Goal: Transaction & Acquisition: Purchase product/service

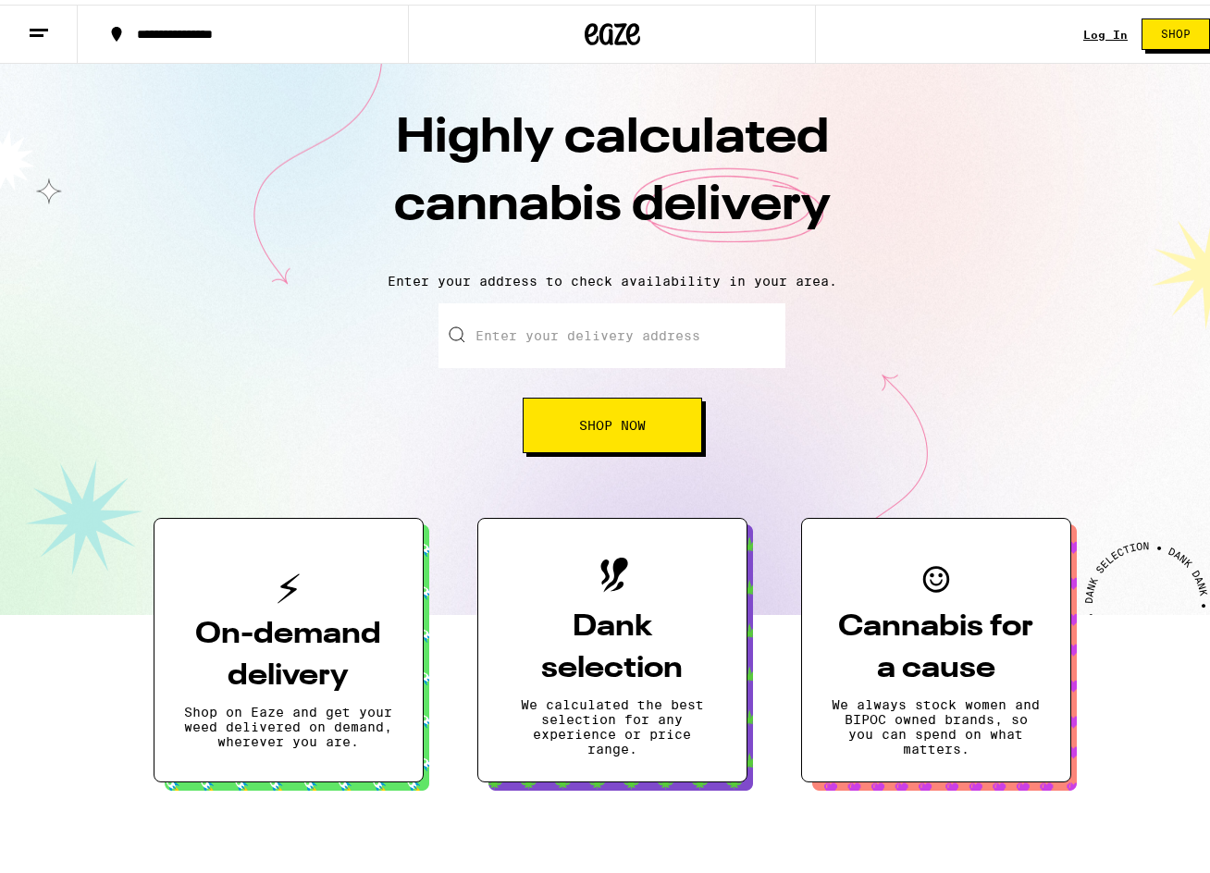
click at [1087, 20] on div "Log In Shop" at bounding box center [1153, 29] width 141 height 59
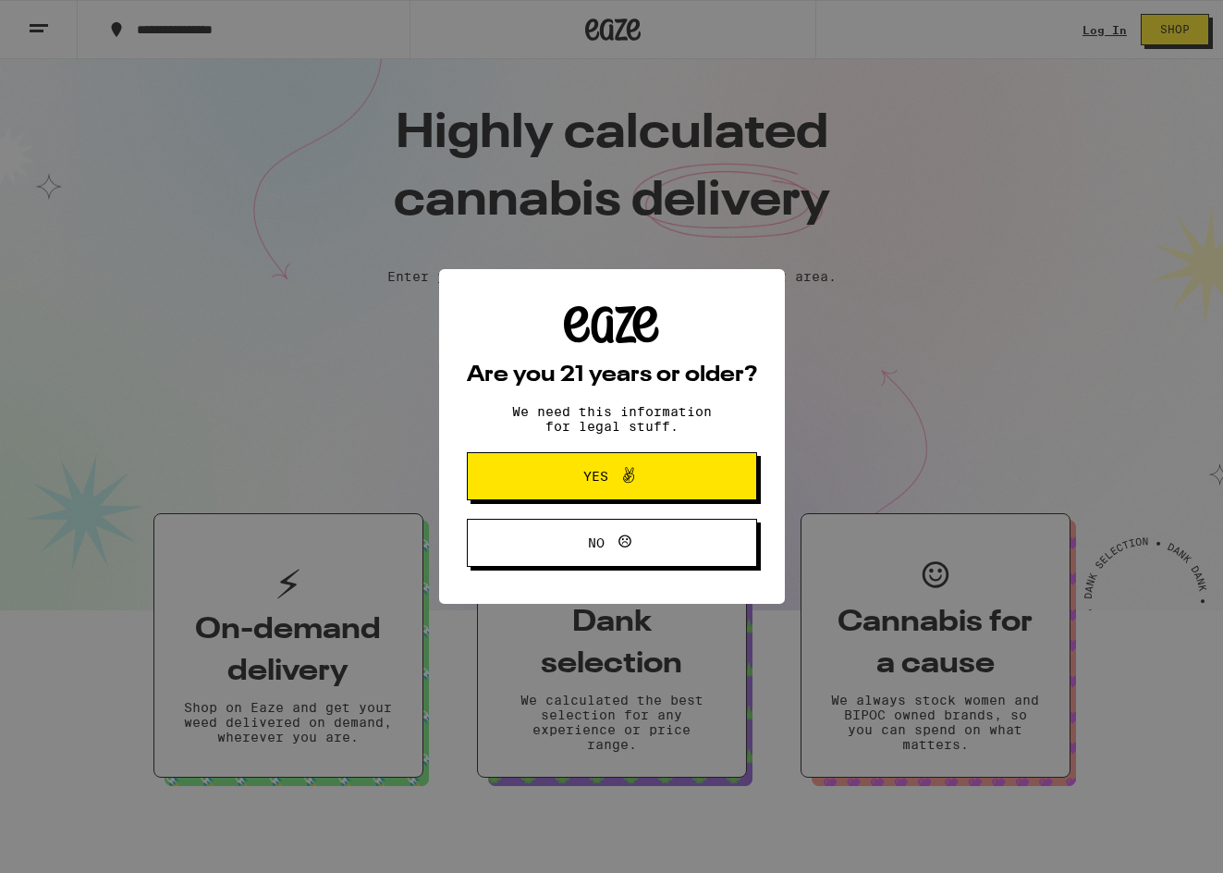
click at [625, 473] on icon at bounding box center [629, 475] width 22 height 22
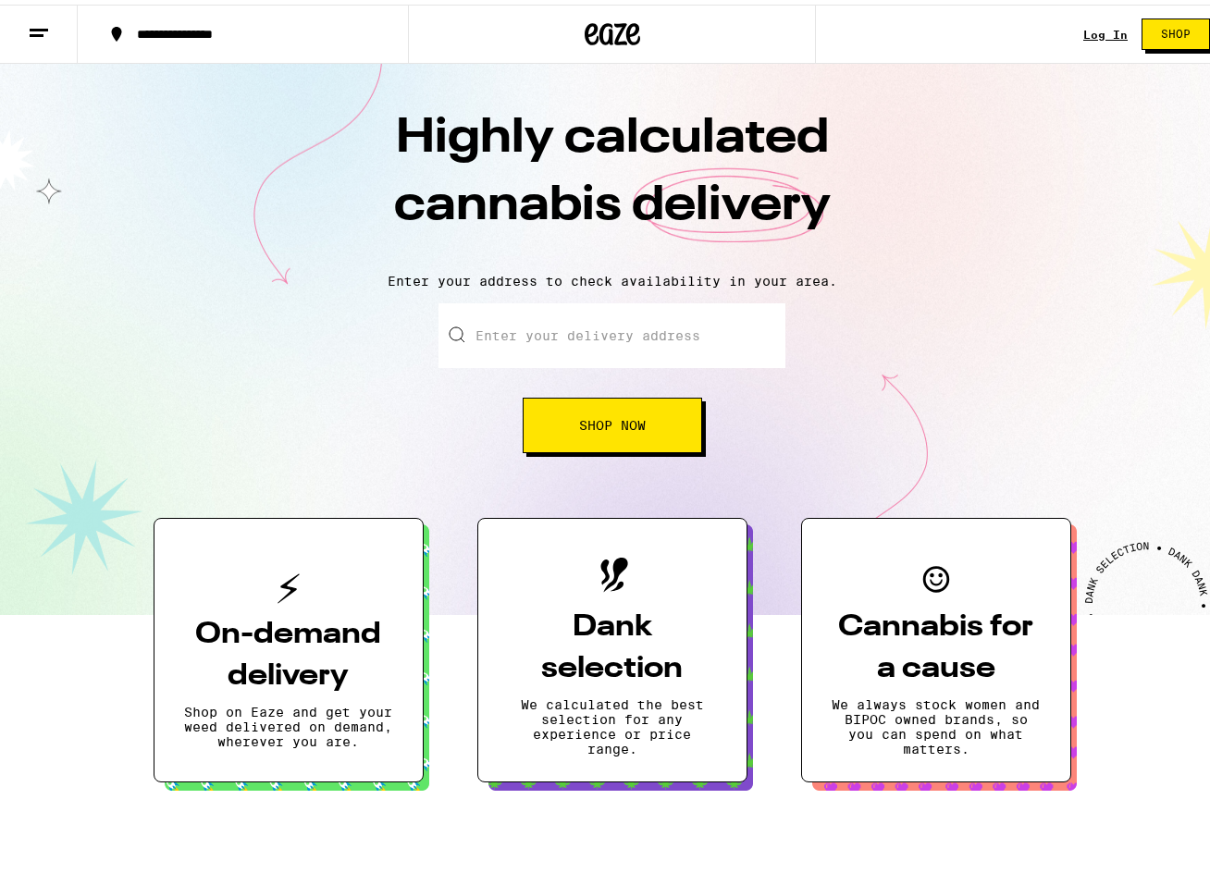
click at [1090, 26] on link "Log In" at bounding box center [1105, 30] width 44 height 12
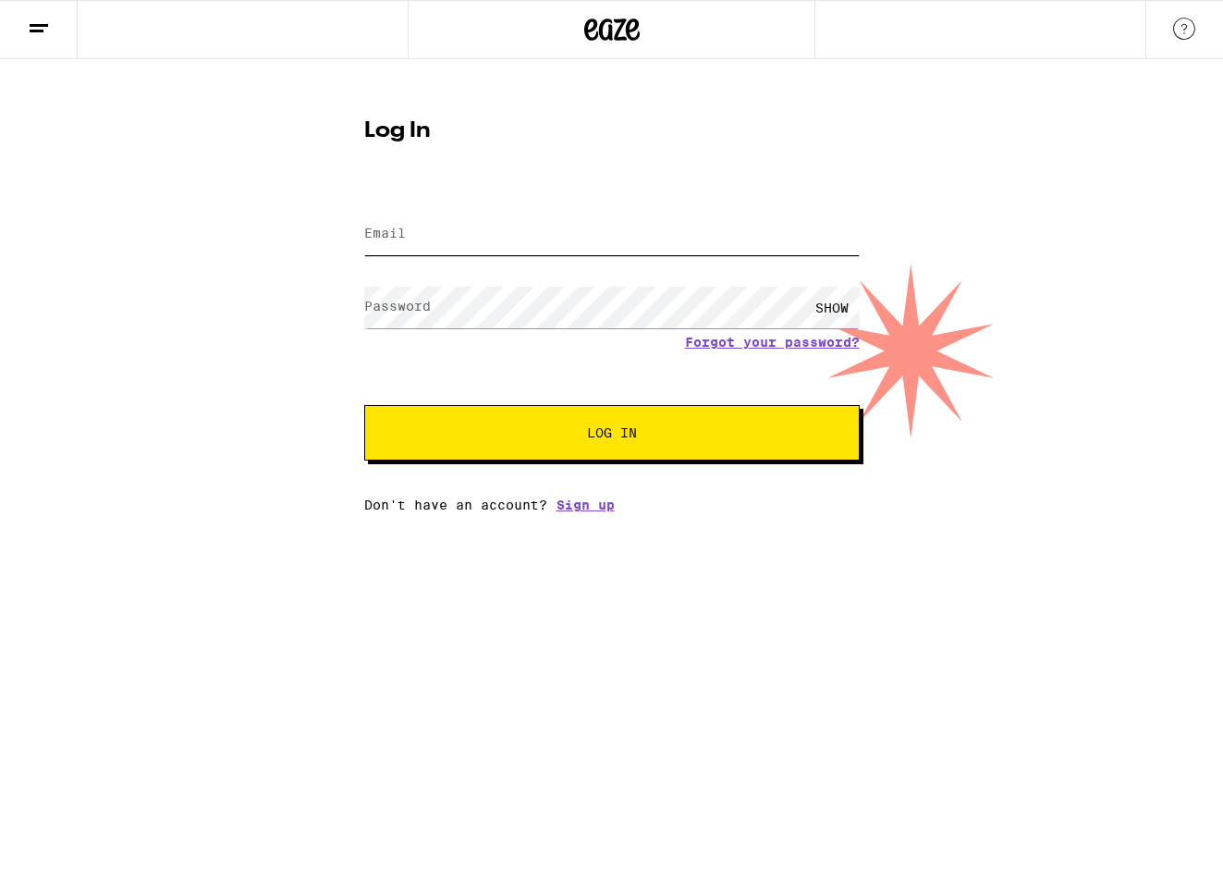
click at [574, 252] on input "Email" at bounding box center [612, 235] width 496 height 42
click at [377, 287] on form "Email Email Password Password SHOW Forgot your password? Log In" at bounding box center [612, 325] width 496 height 272
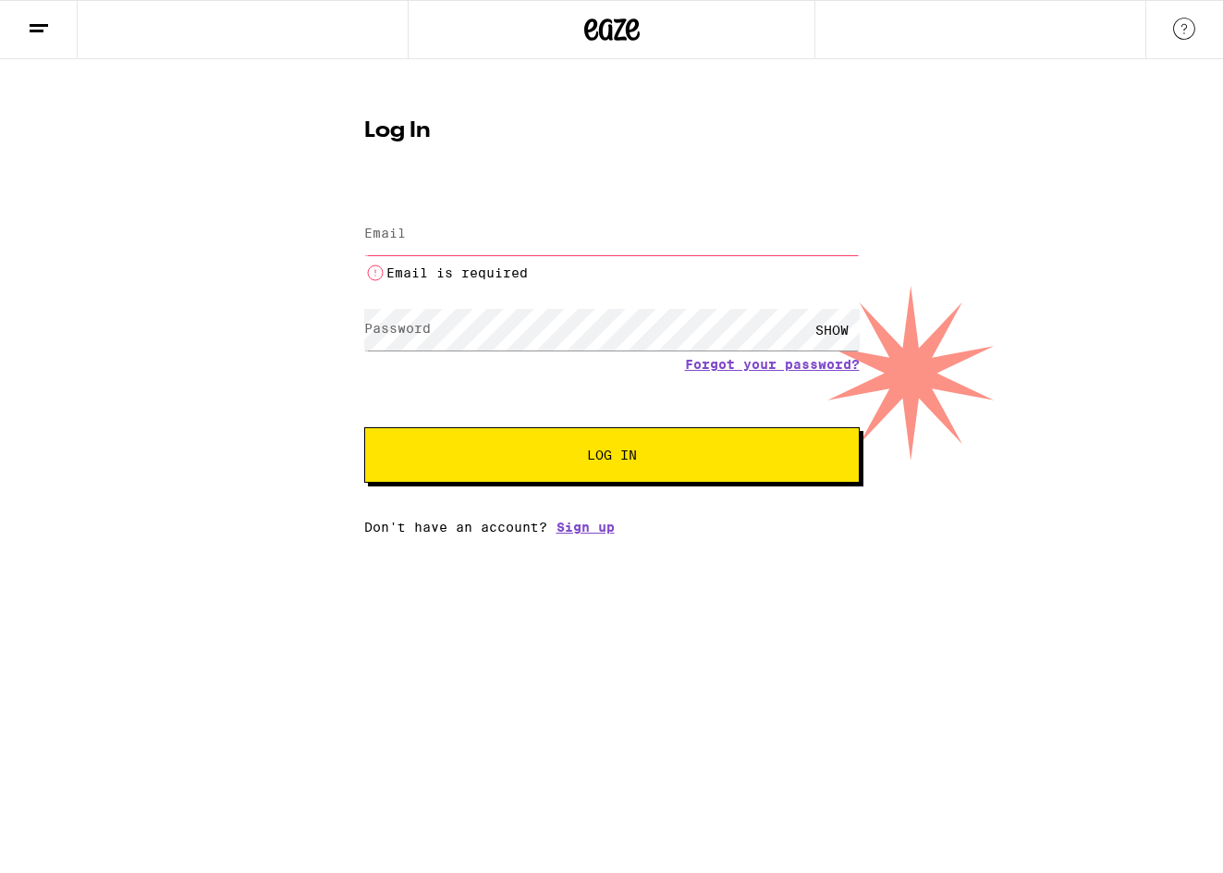
click at [410, 238] on input "Email" at bounding box center [612, 235] width 496 height 42
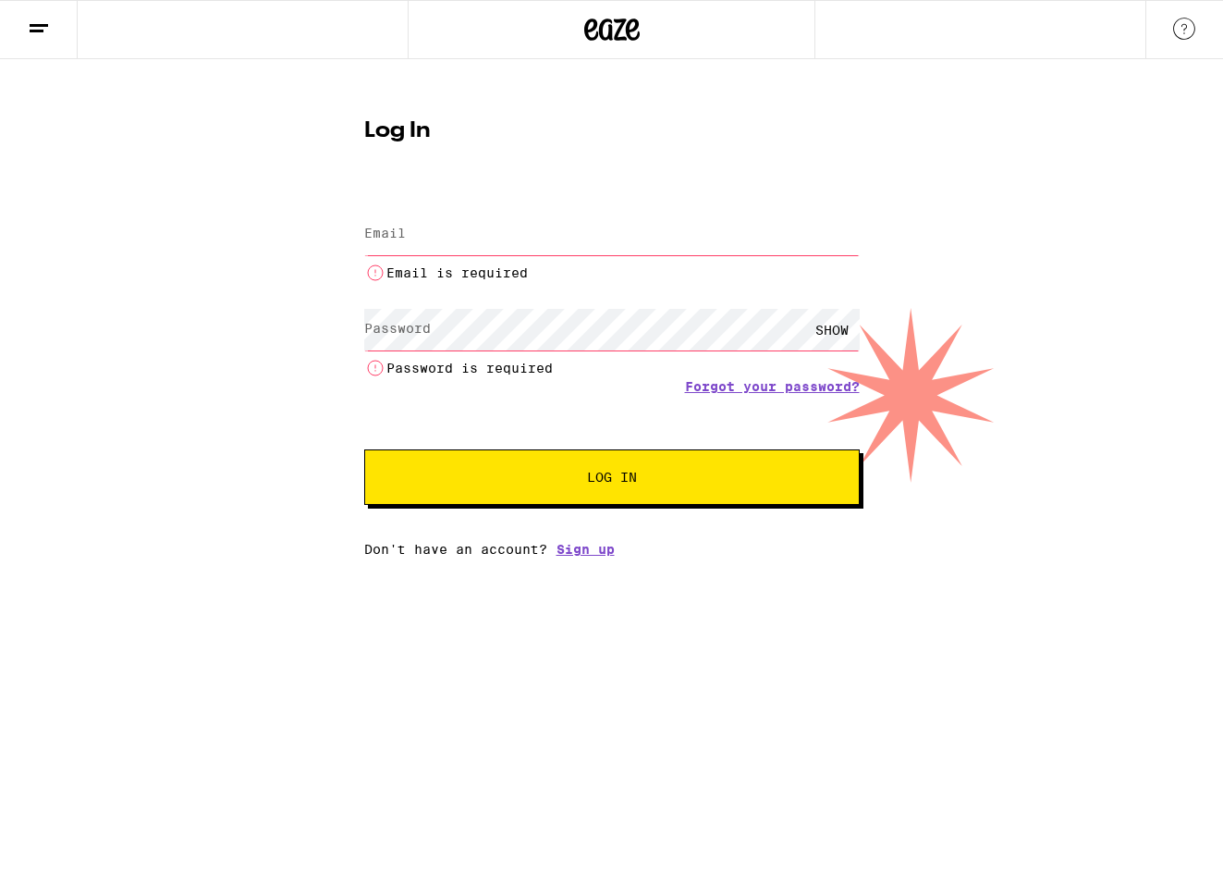
click at [464, 248] on input "Email" at bounding box center [612, 235] width 496 height 42
type input "ryanaplending@yahoo.com"
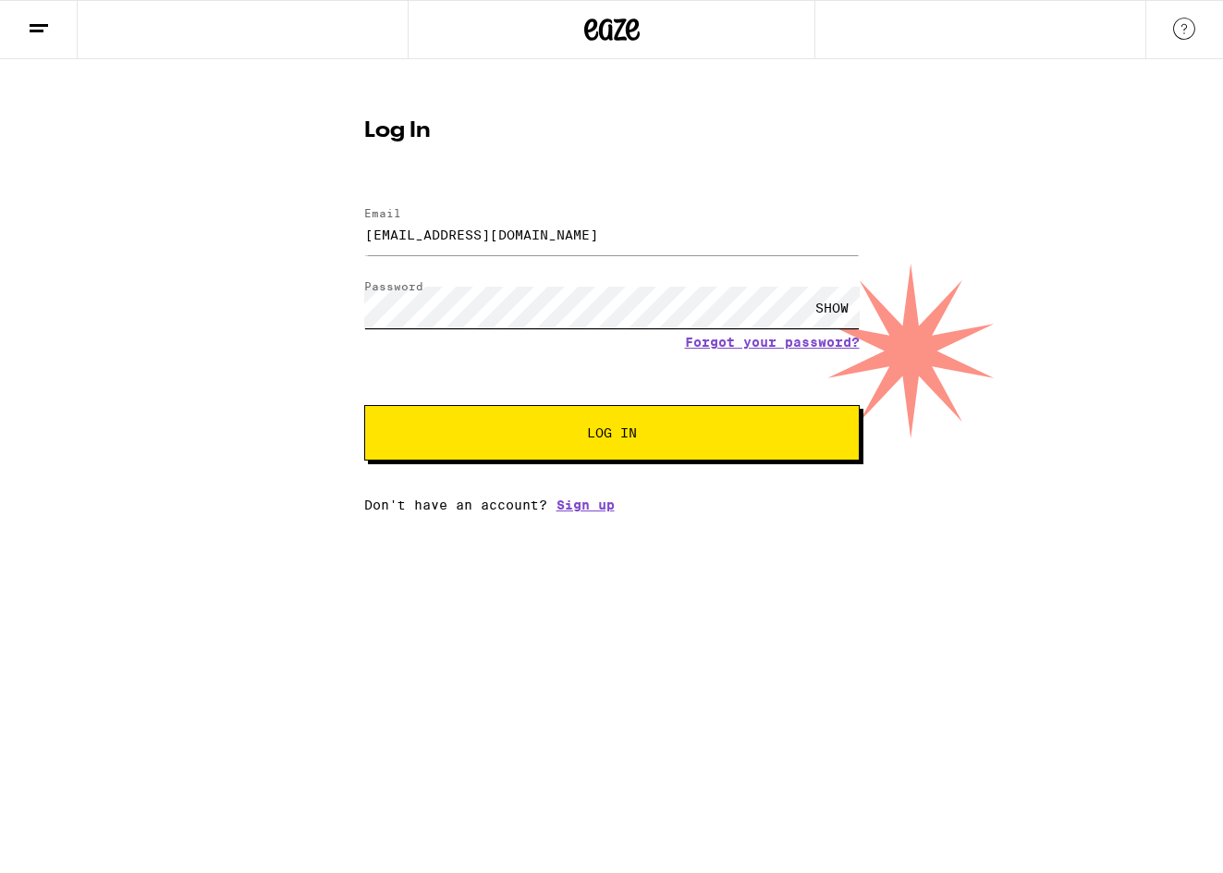
click at [364, 405] on button "Log In" at bounding box center [612, 432] width 496 height 55
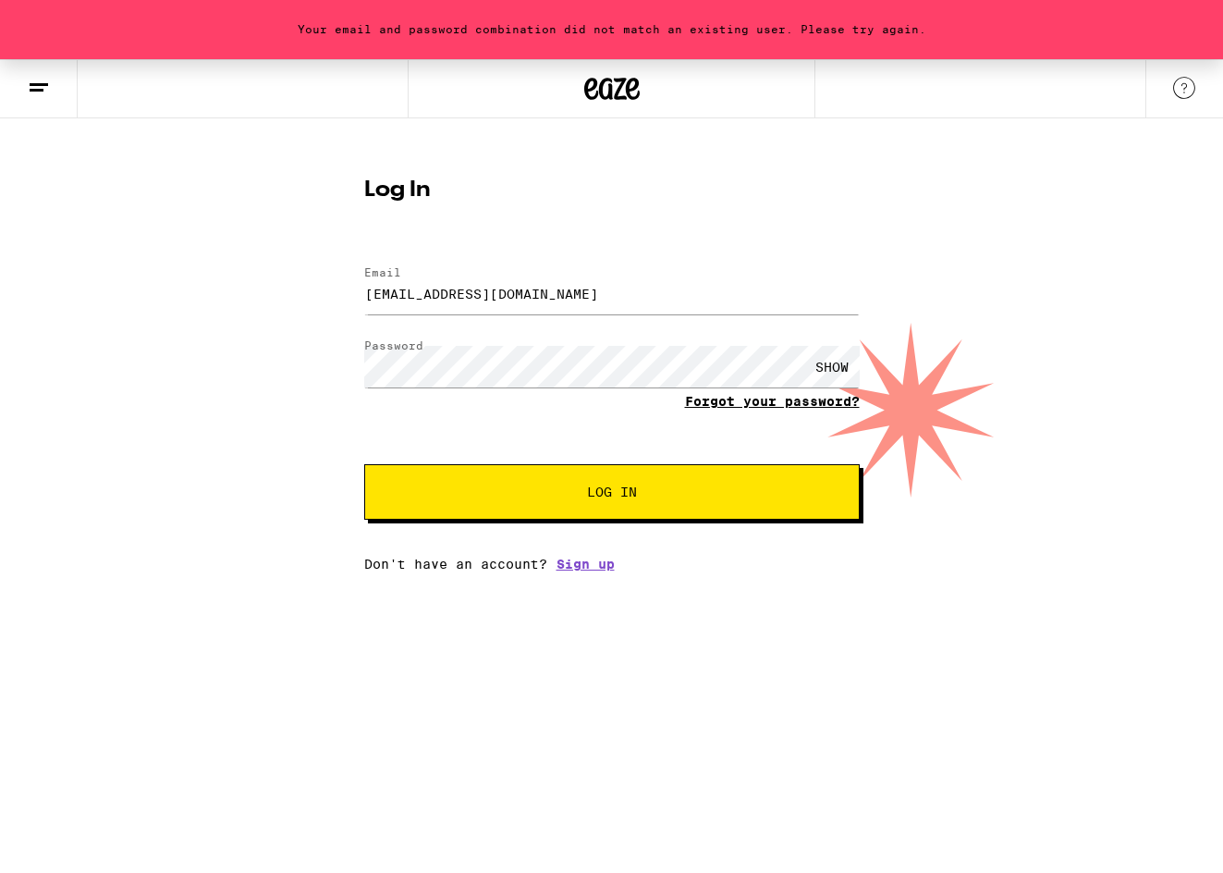
click at [731, 402] on link "Forgot your password?" at bounding box center [772, 401] width 175 height 15
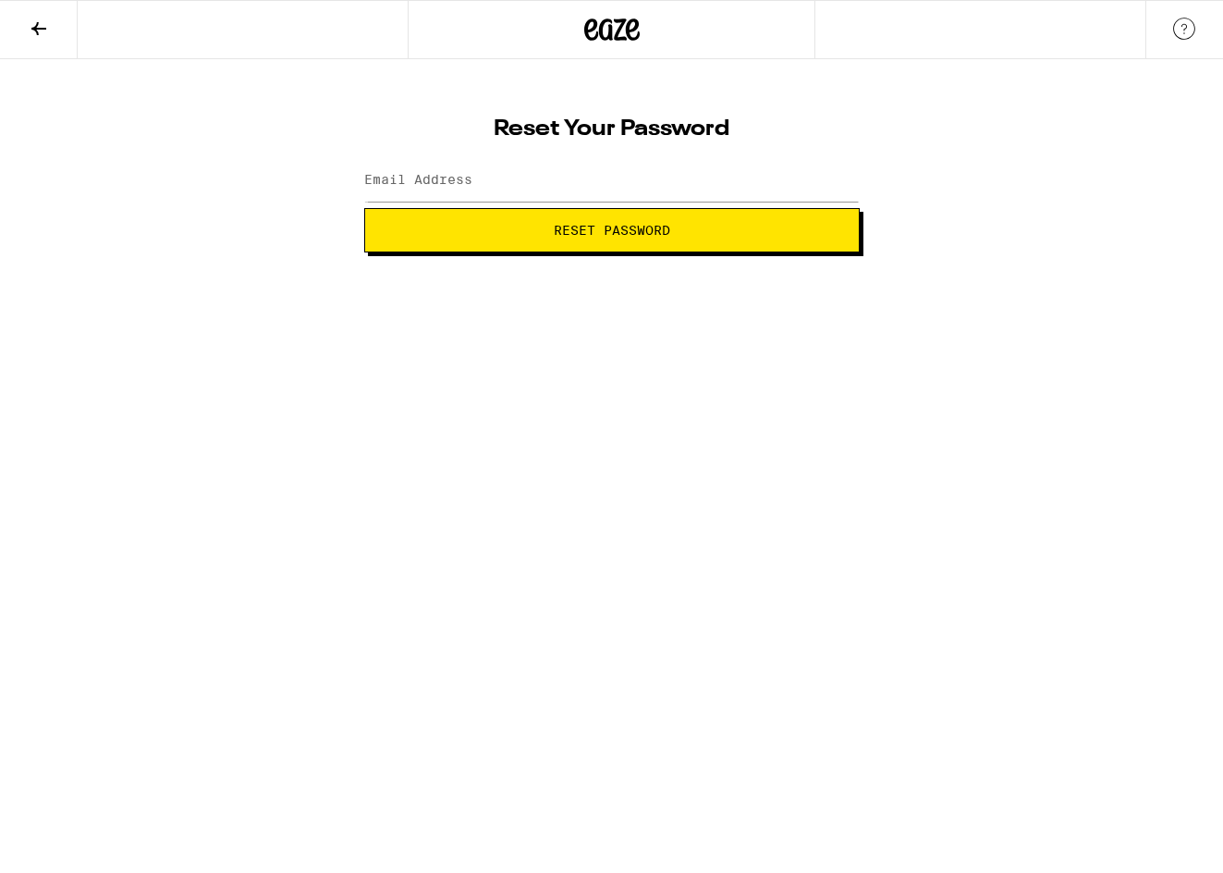
click at [428, 179] on label "Email Address" at bounding box center [418, 179] width 108 height 15
type input "ryanaplending@yahoo.com"
click at [364, 208] on button "Reset Password" at bounding box center [612, 230] width 496 height 44
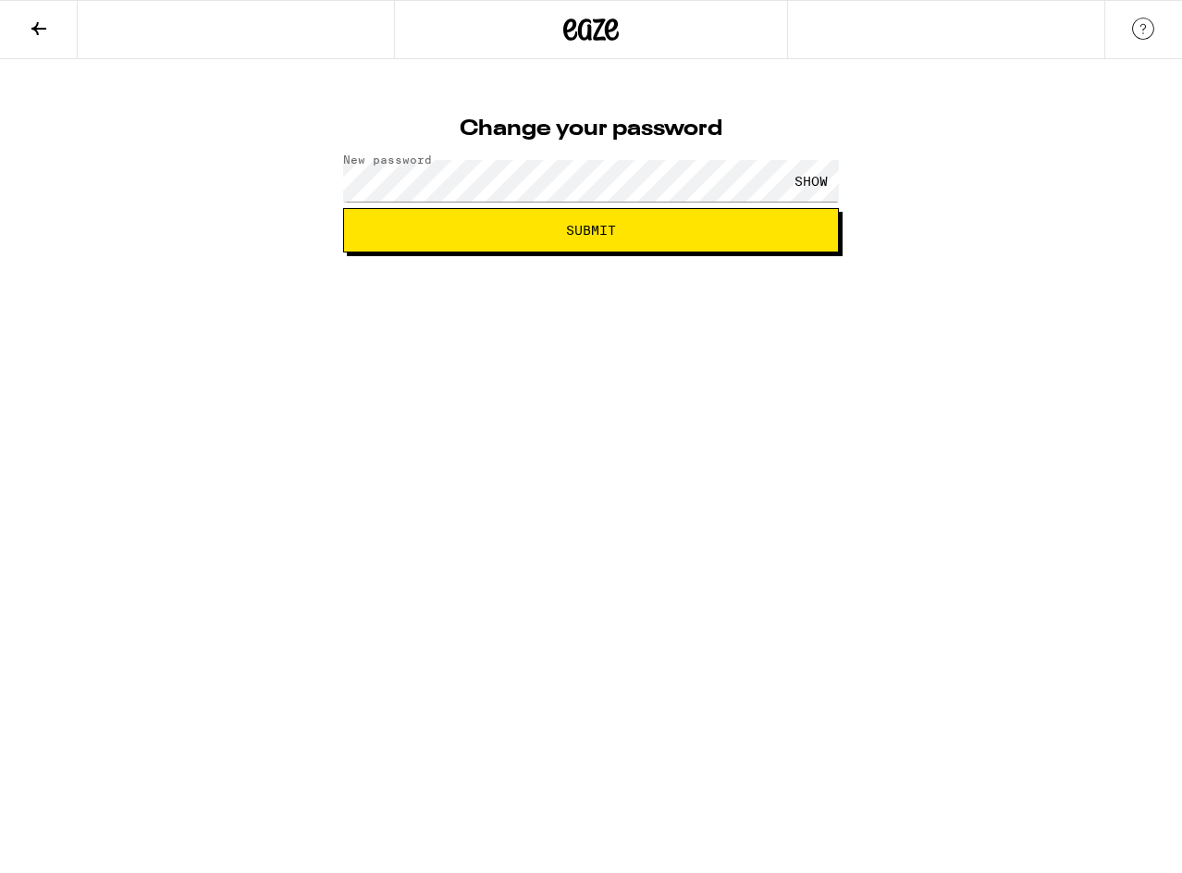
click at [681, 239] on button "Submit" at bounding box center [591, 230] width 496 height 44
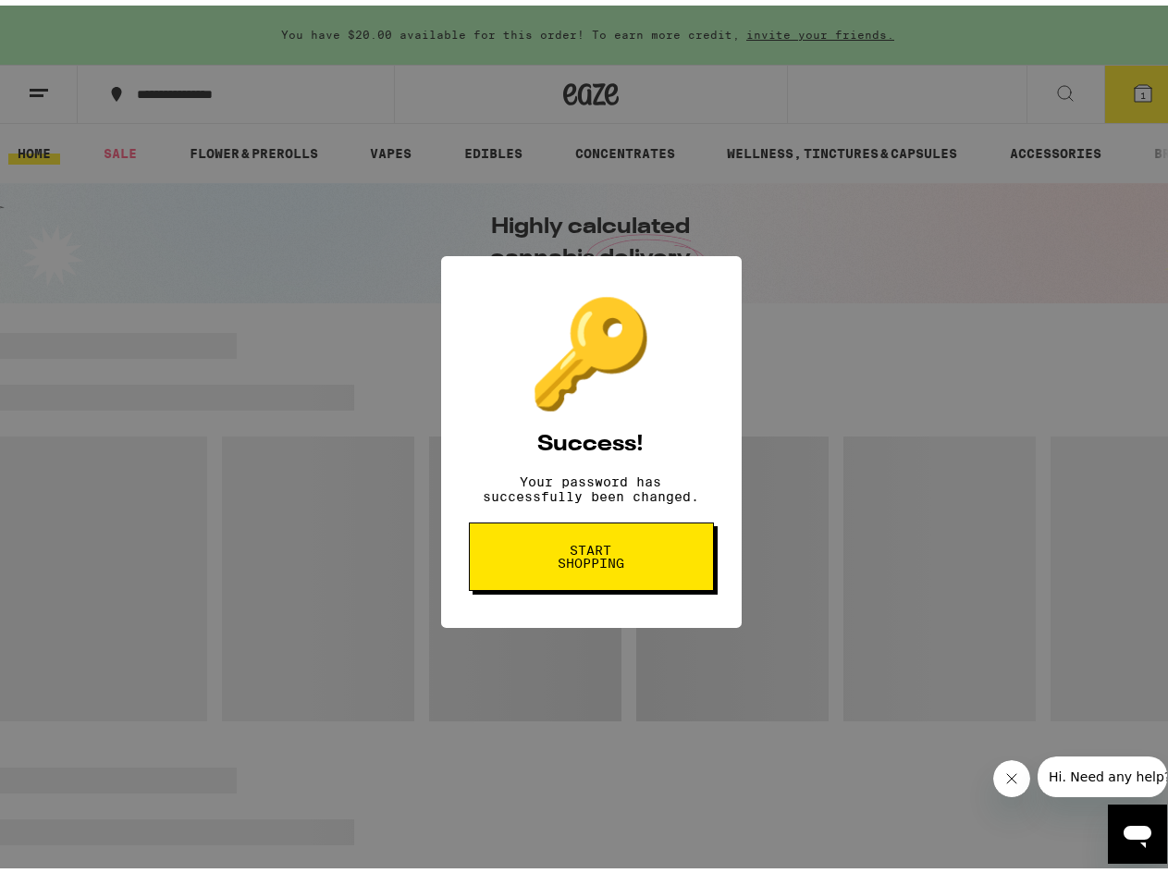
click at [603, 585] on button "Start shopping" at bounding box center [591, 551] width 245 height 68
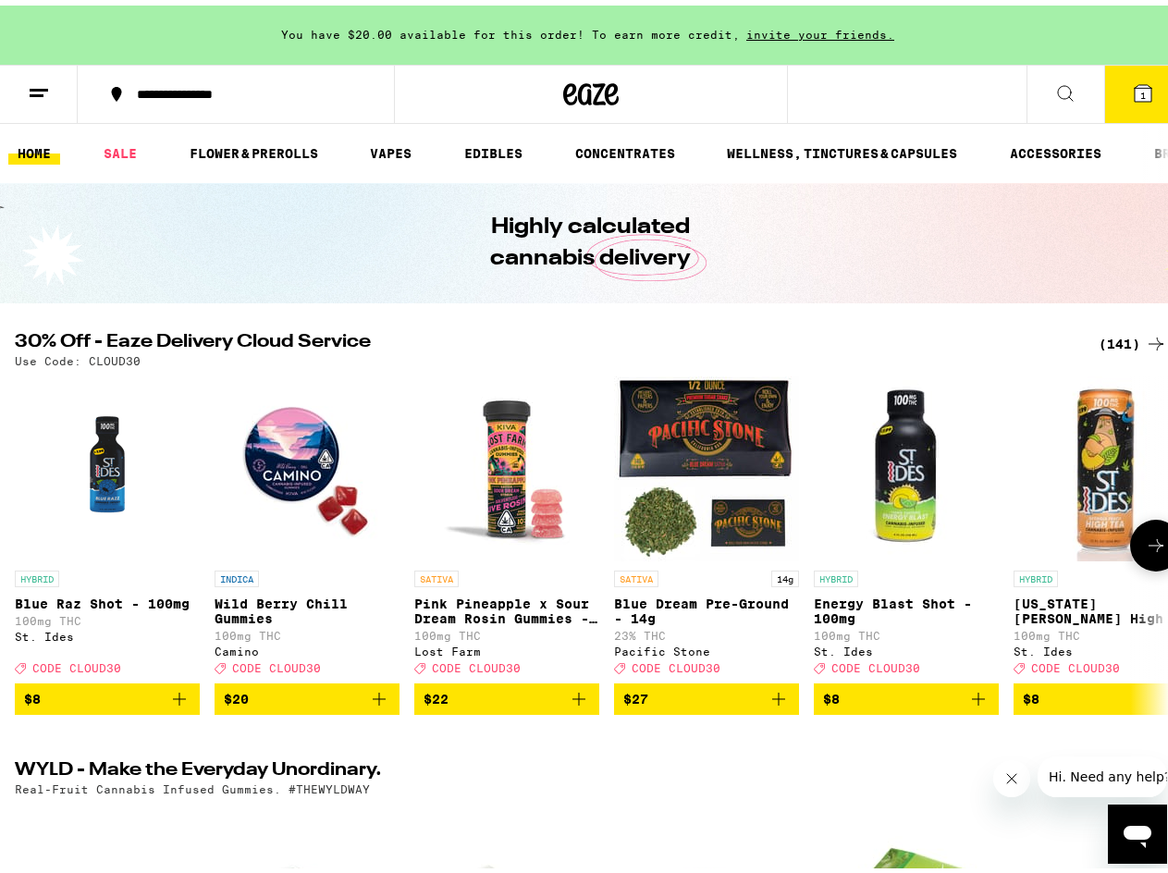
click at [737, 599] on p "Blue Dream Pre-Ground - 14g" at bounding box center [706, 606] width 185 height 30
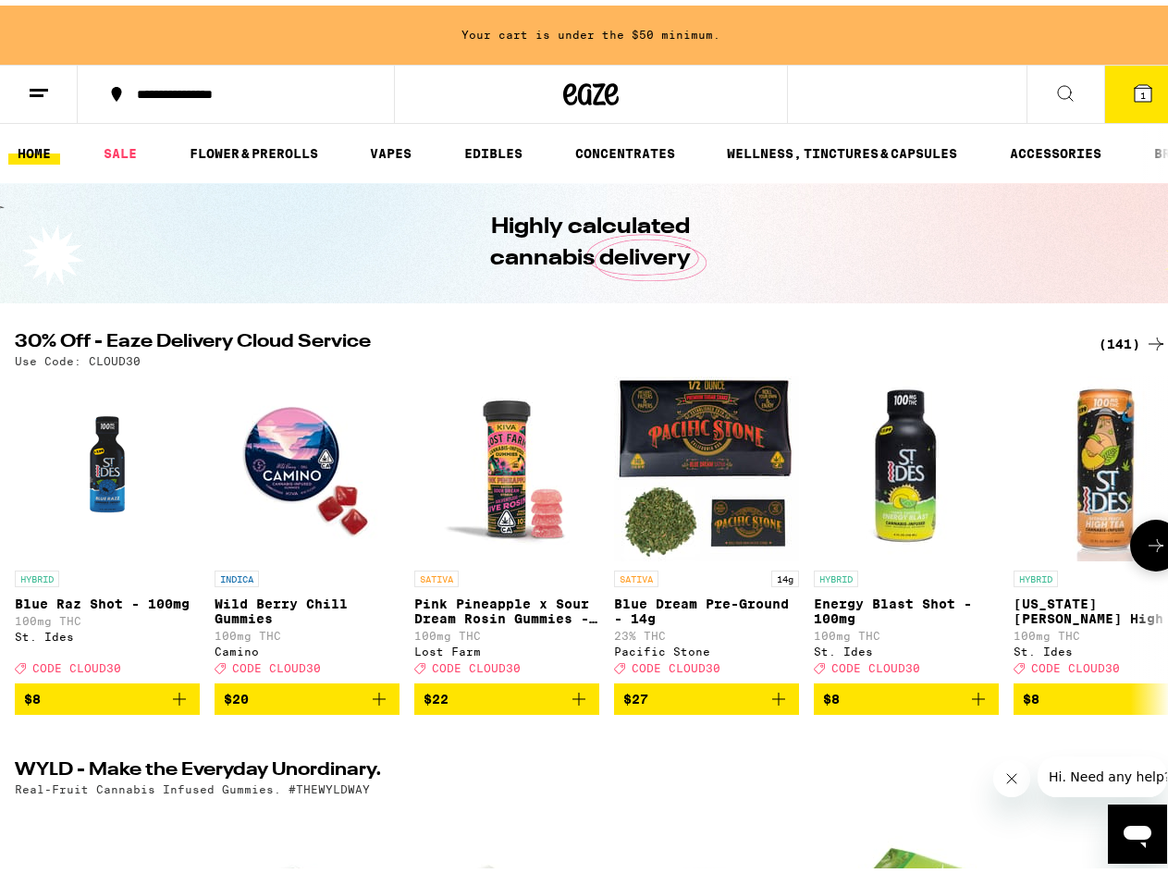
click at [1145, 542] on icon at bounding box center [1156, 540] width 22 height 22
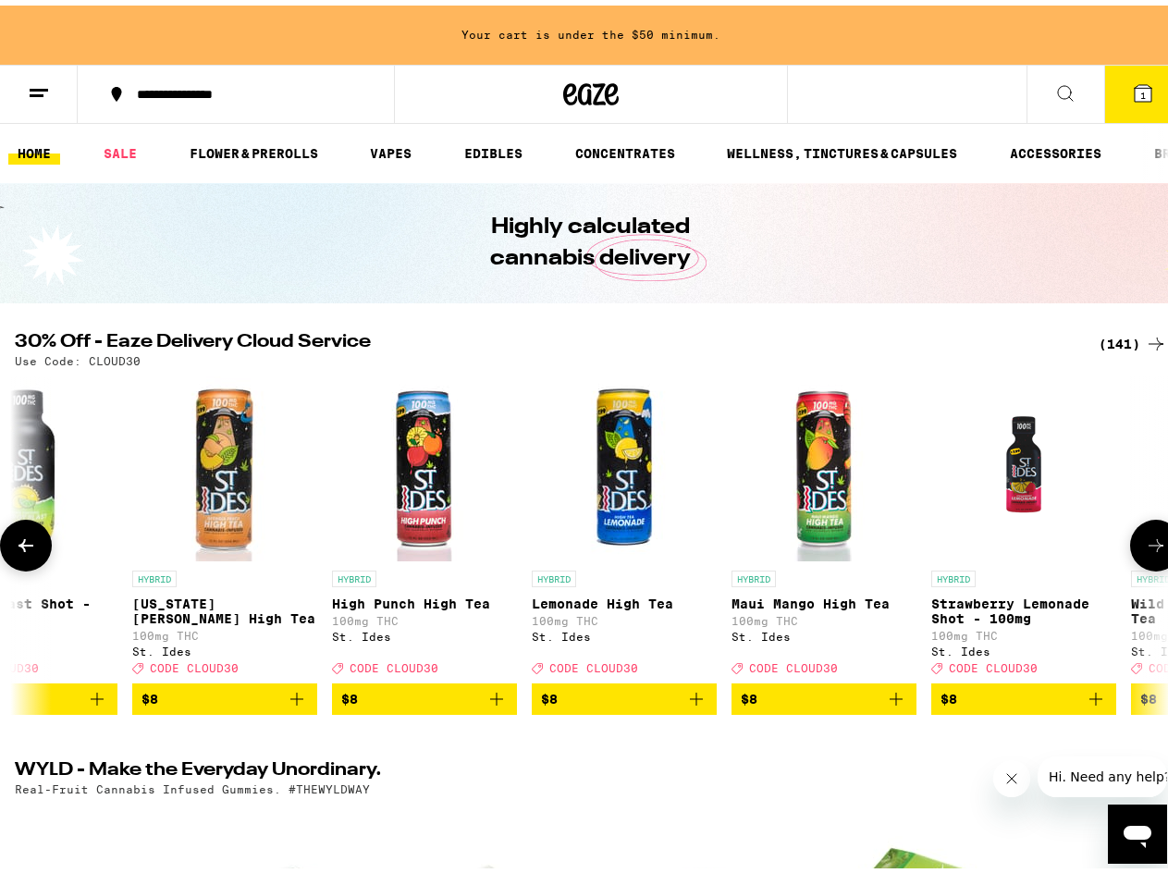
scroll to position [0, 937]
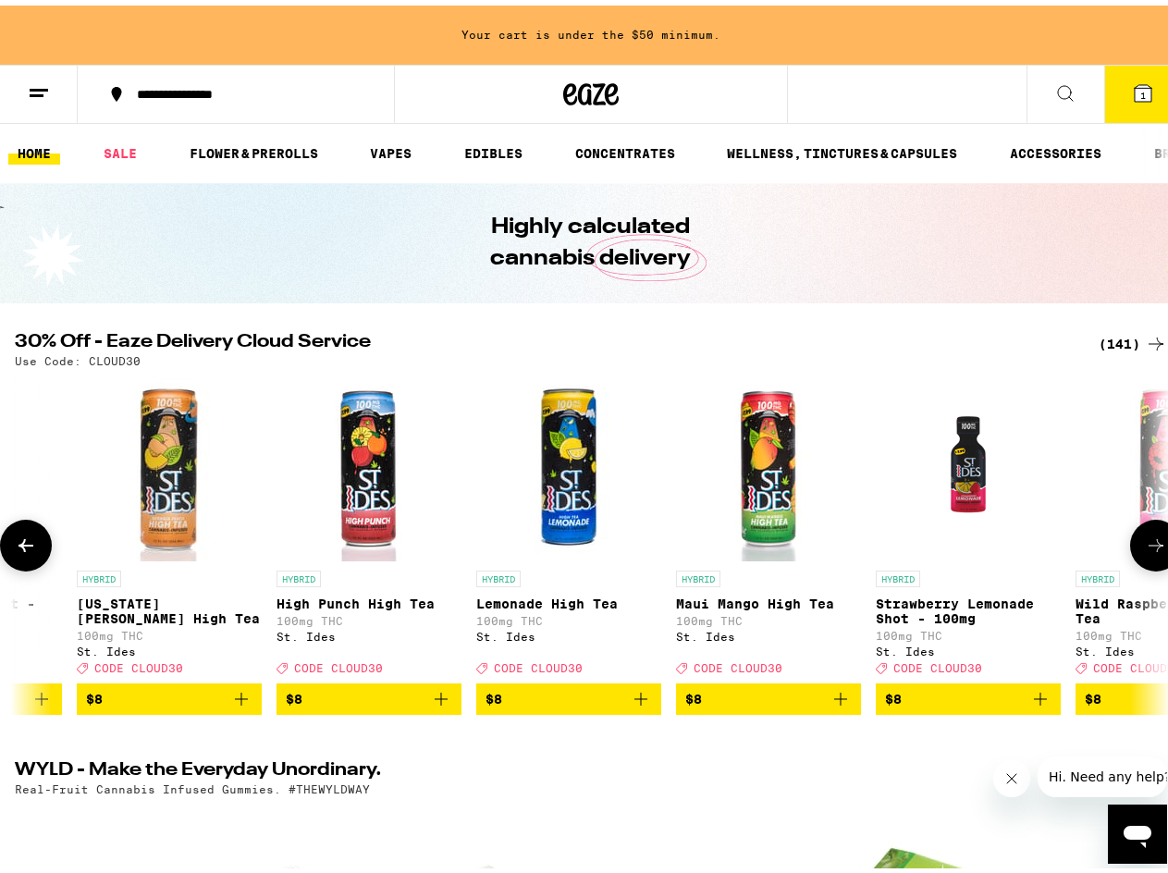
click at [1145, 542] on icon at bounding box center [1156, 540] width 22 height 22
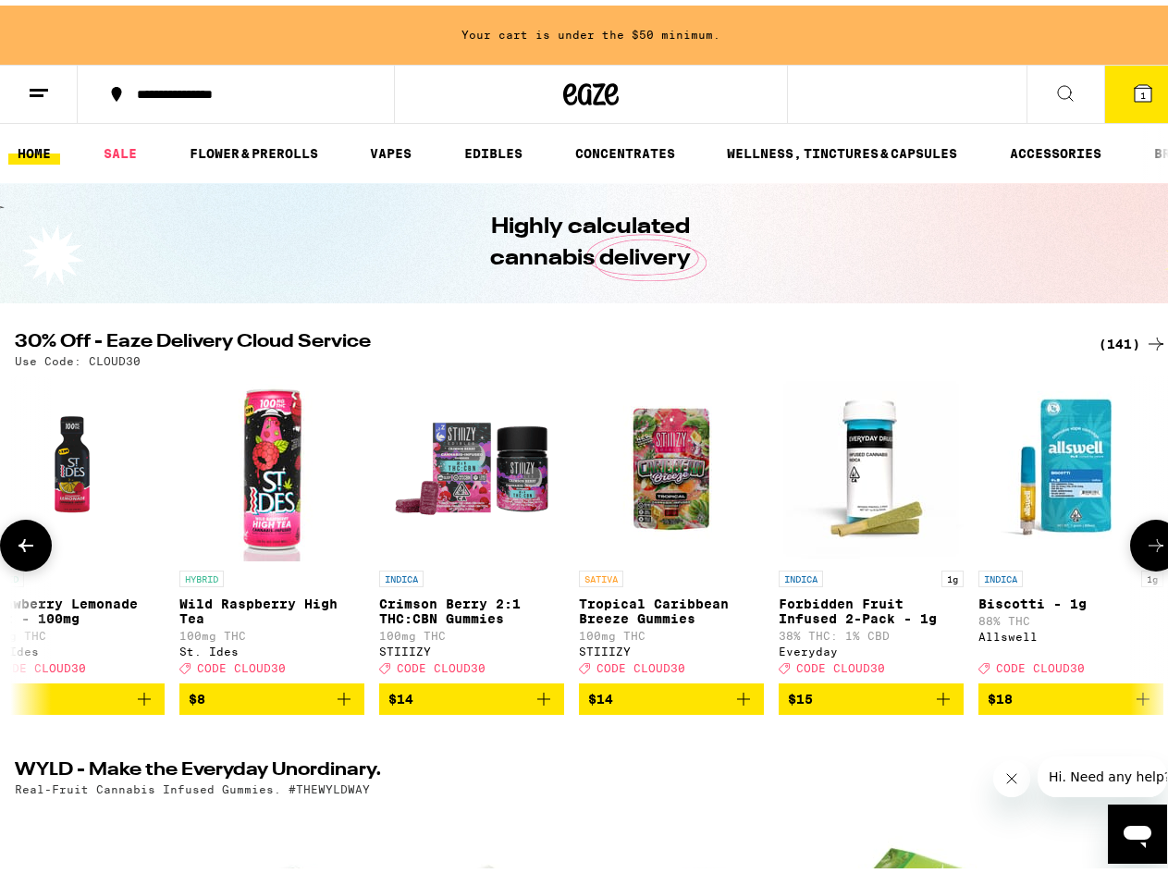
scroll to position [0, 1873]
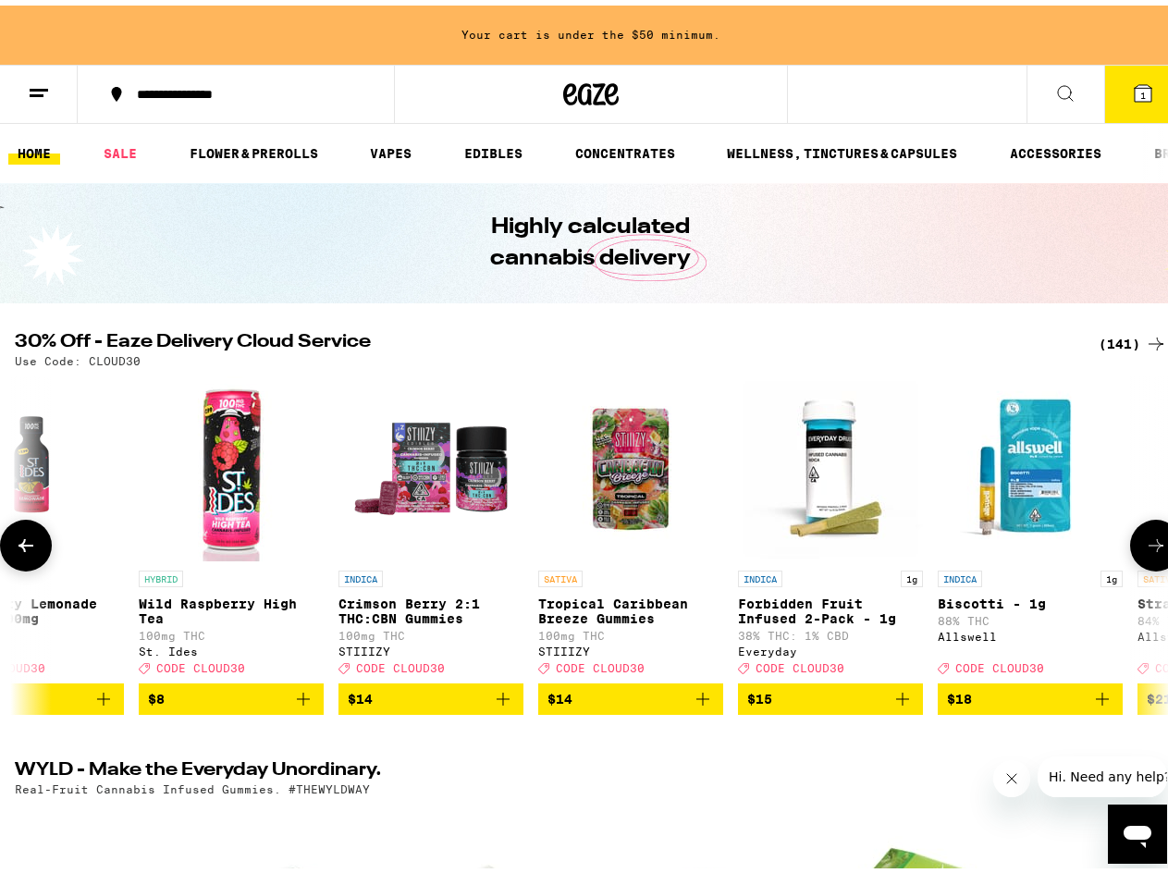
click at [1145, 542] on icon at bounding box center [1156, 540] width 22 height 22
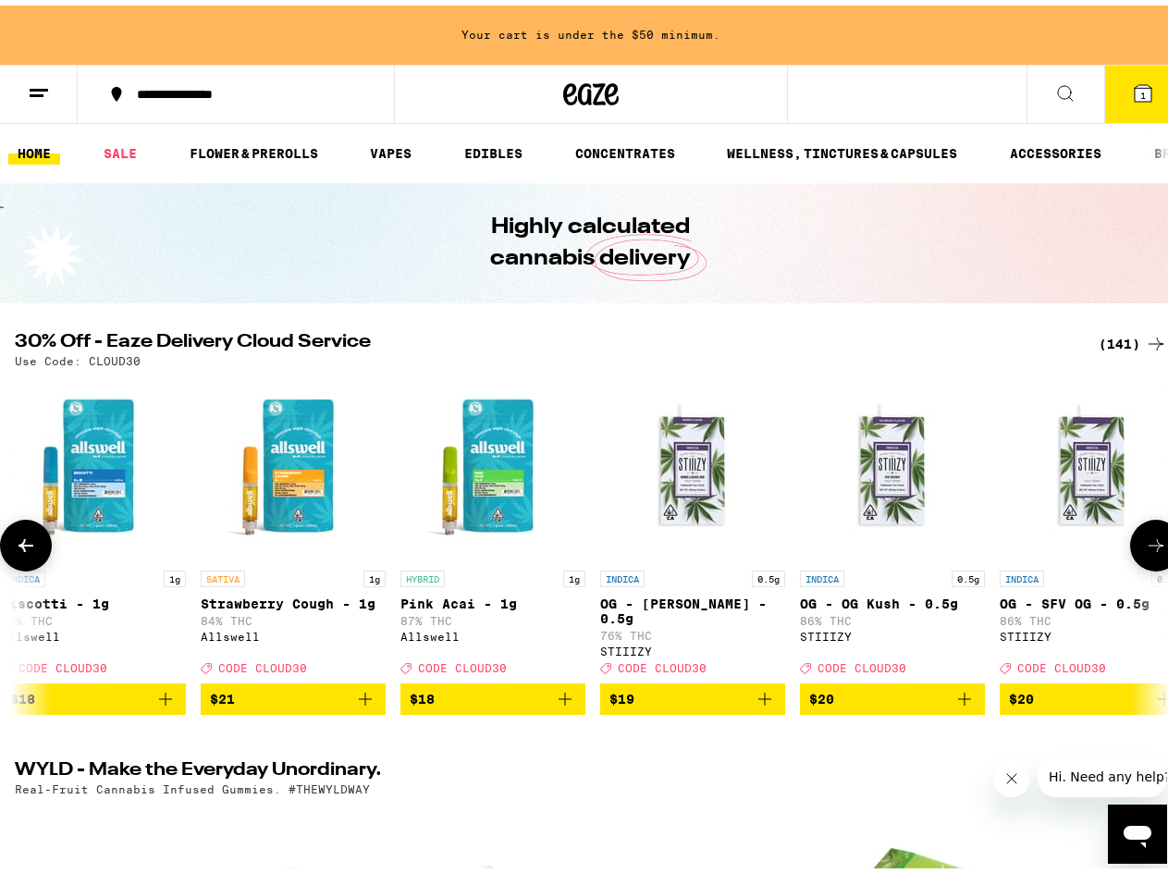
click at [1145, 542] on icon at bounding box center [1156, 540] width 22 height 22
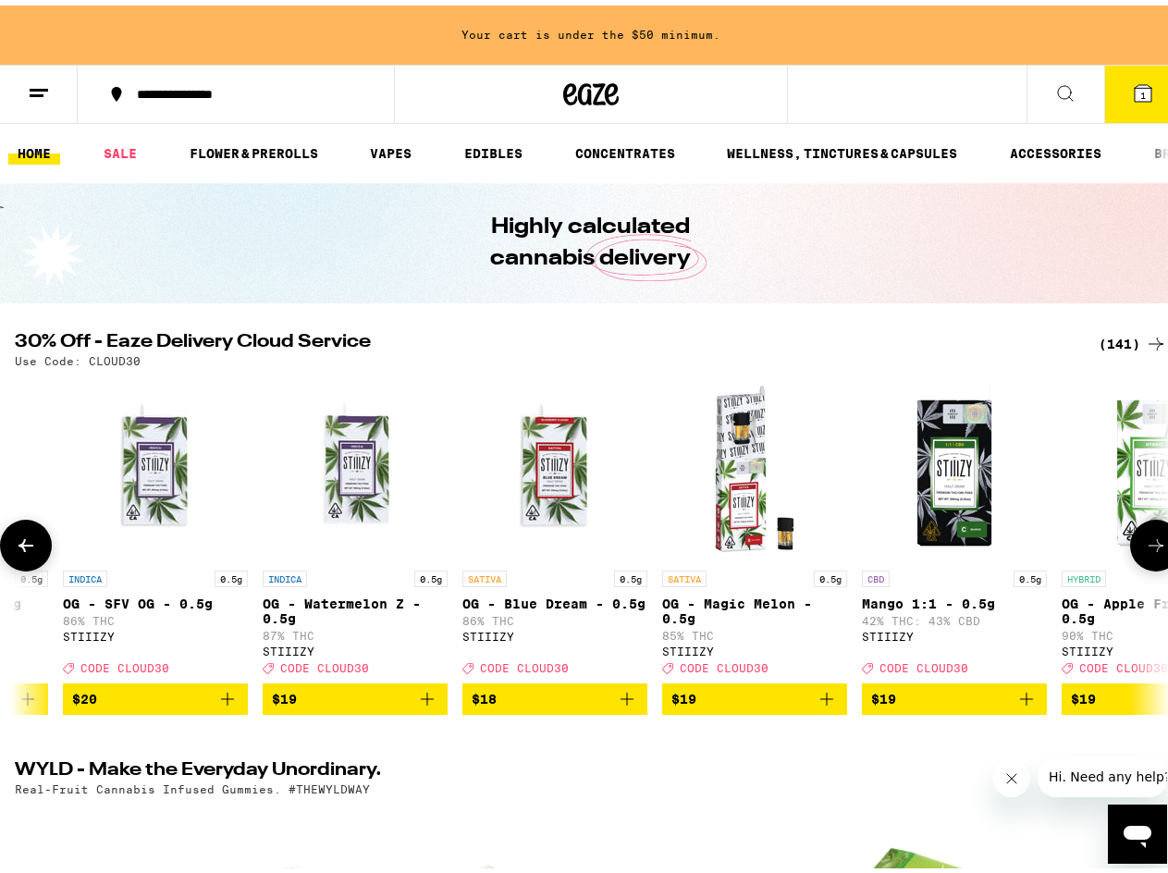
click at [1145, 542] on icon at bounding box center [1156, 540] width 22 height 22
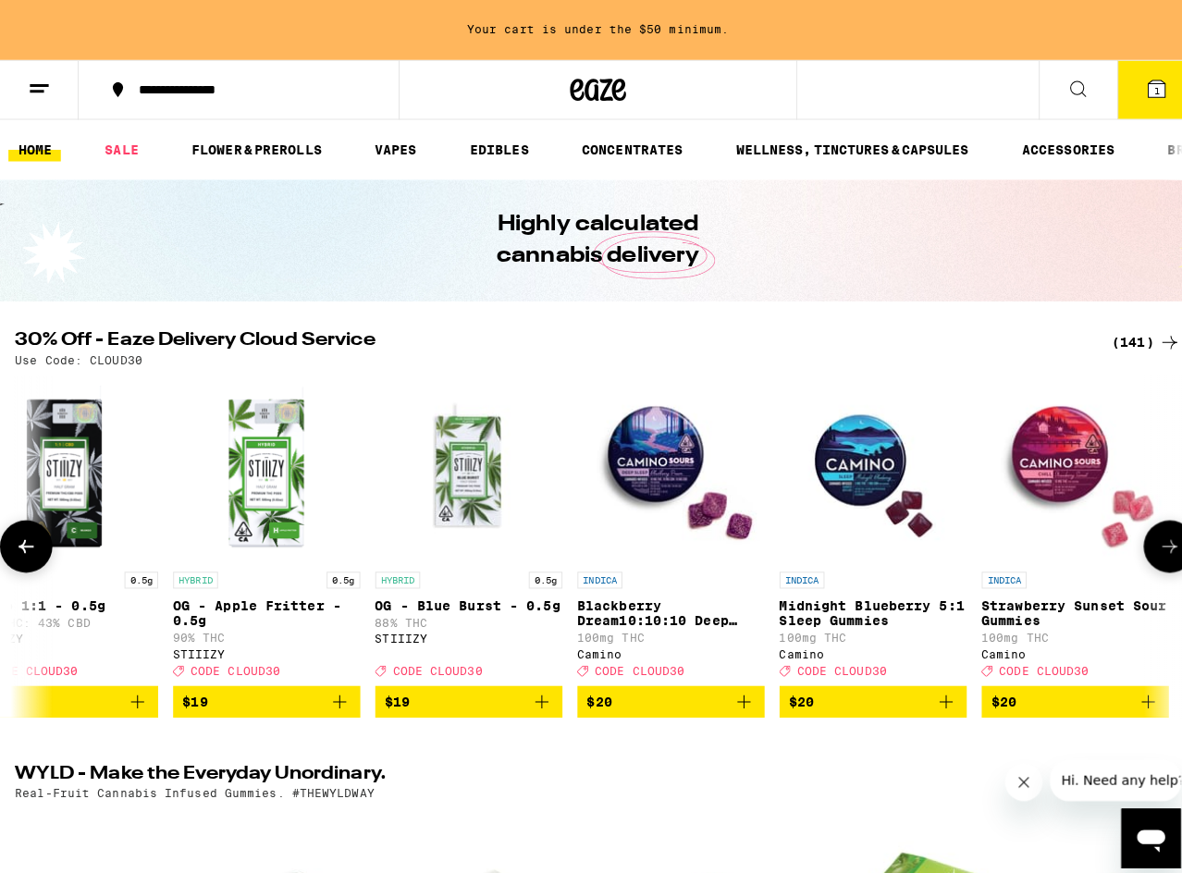
scroll to position [0, 4684]
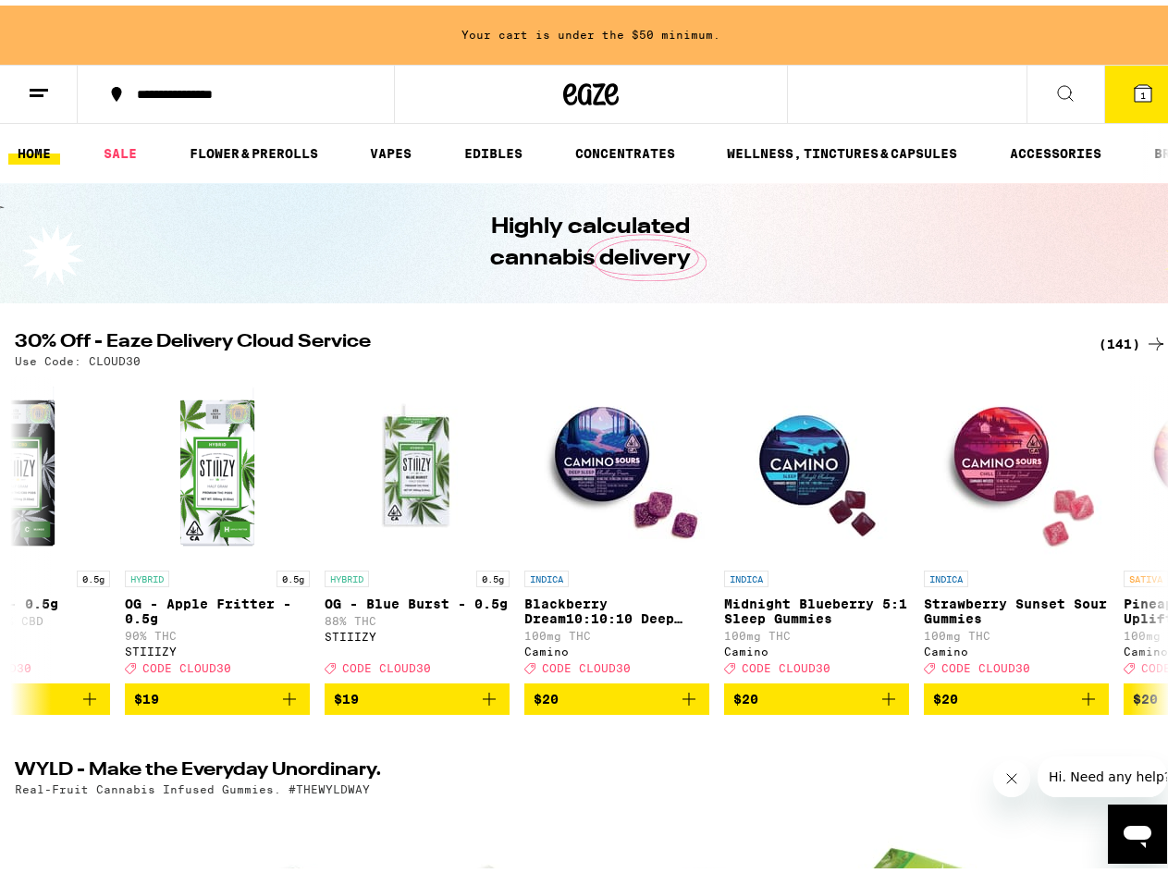
click at [1054, 88] on icon at bounding box center [1065, 88] width 22 height 22
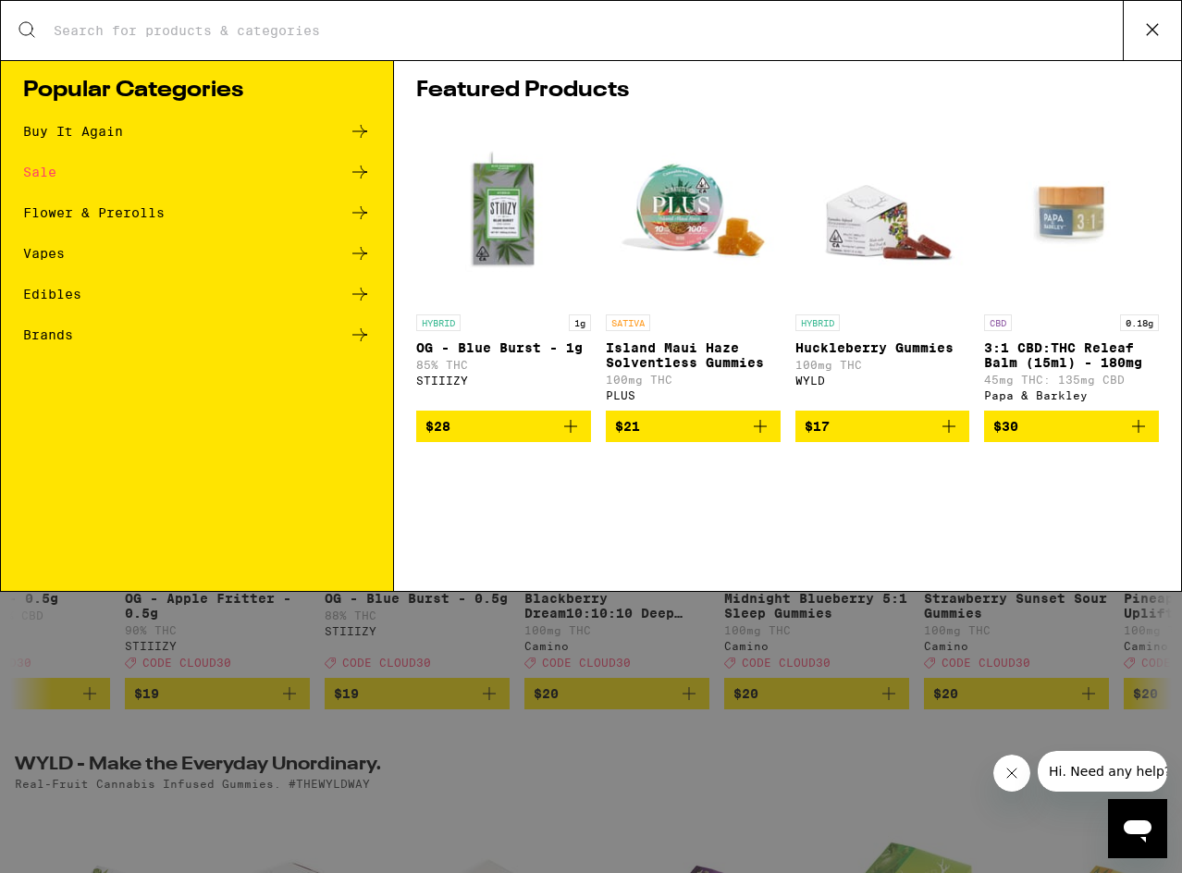
click at [492, 31] on input "Search for Products" at bounding box center [588, 30] width 1070 height 17
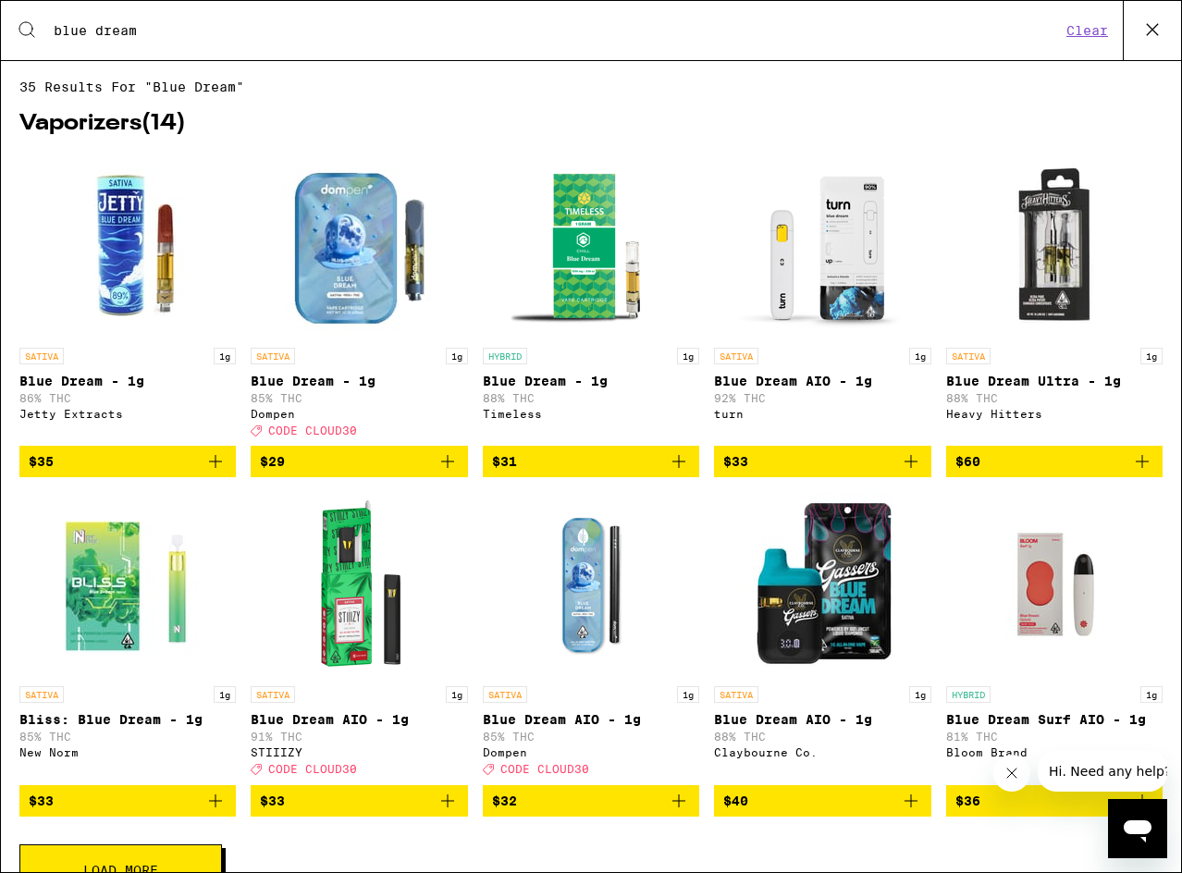
type input "blue dream"
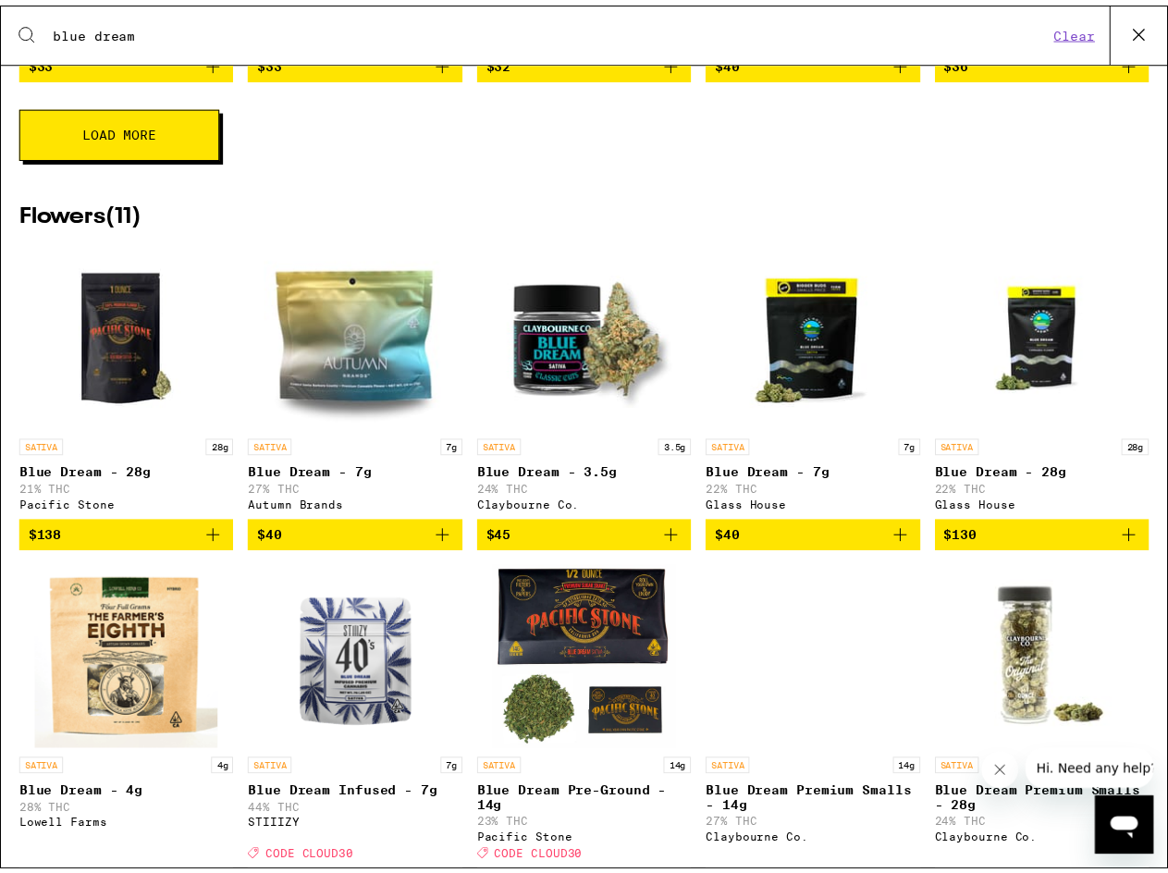
scroll to position [740, 0]
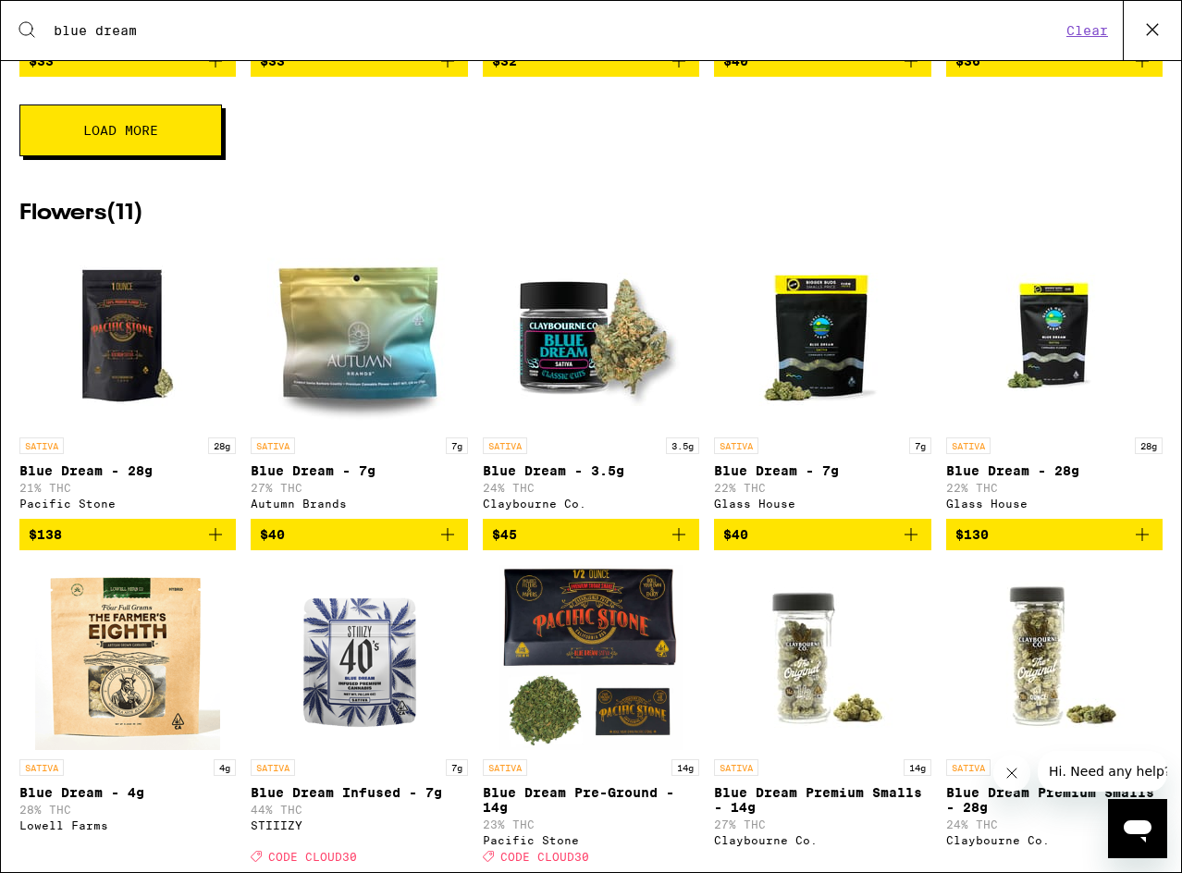
click at [583, 378] on img "Open page for Blue Dream - 3.5g from Claybourne Co." at bounding box center [590, 335] width 185 height 185
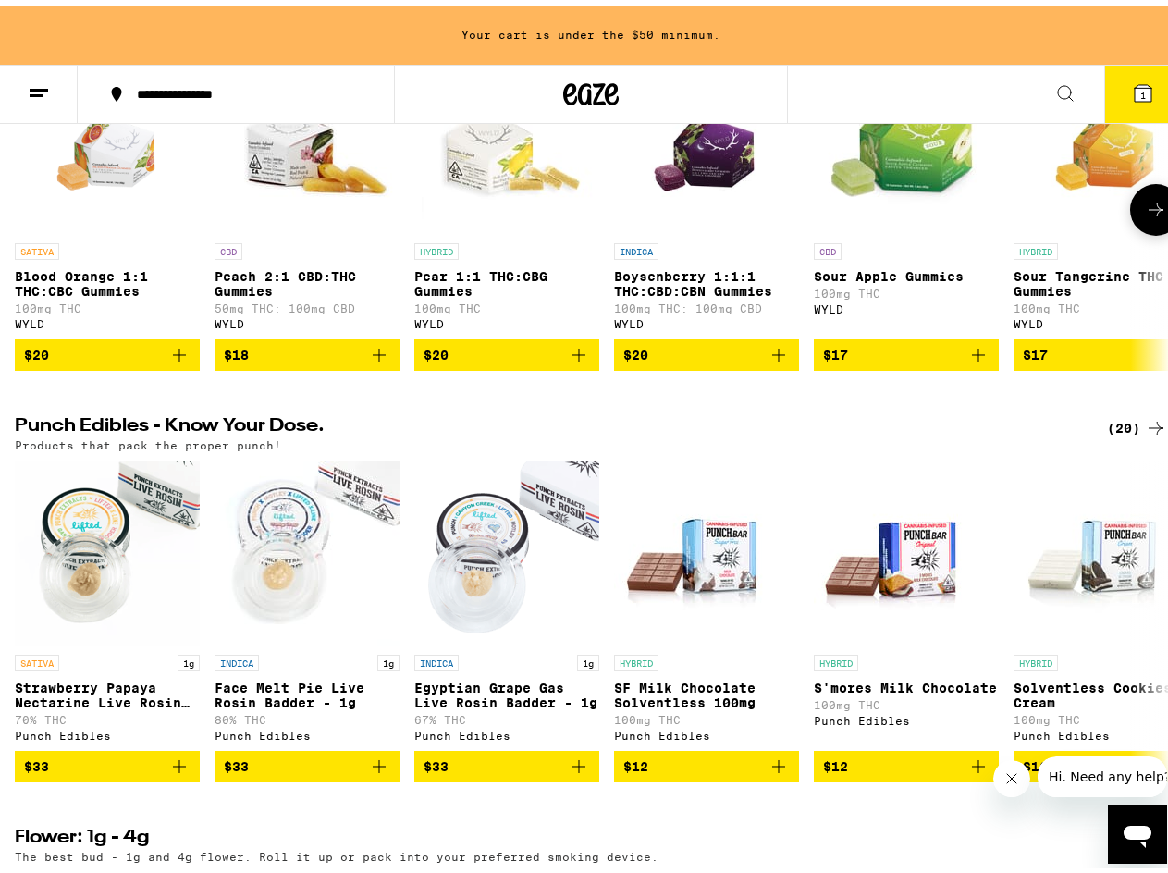
scroll to position [755, 0]
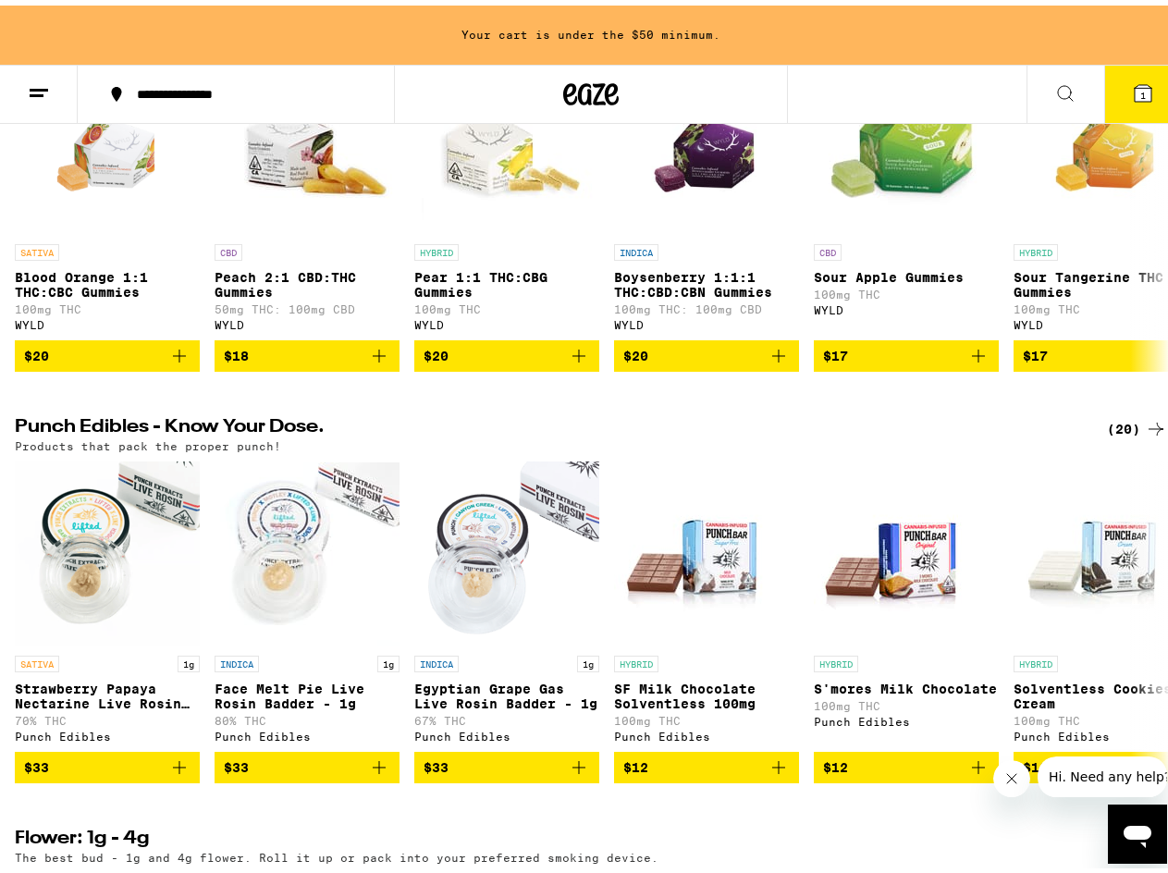
click at [35, 95] on icon at bounding box center [39, 88] width 22 height 22
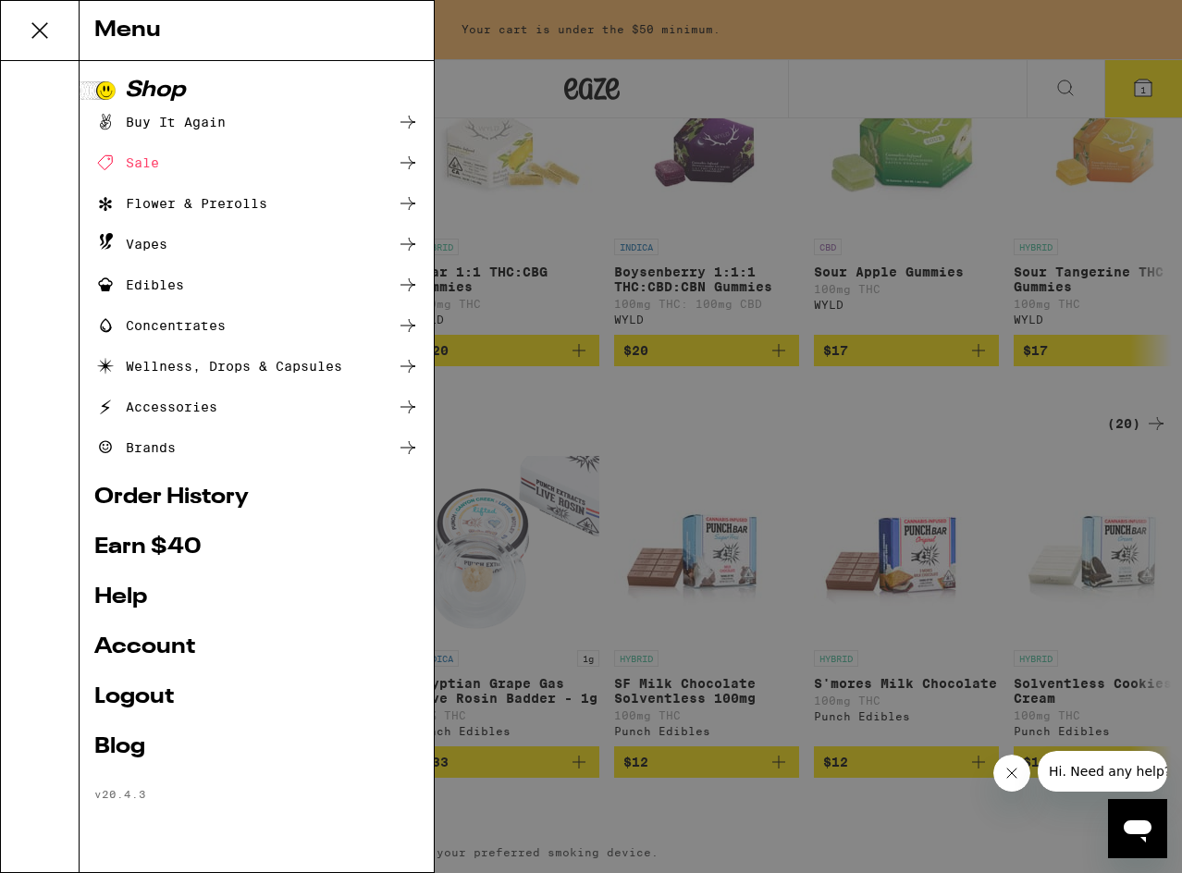
click at [204, 201] on div "Flower & Prerolls" at bounding box center [180, 203] width 173 height 22
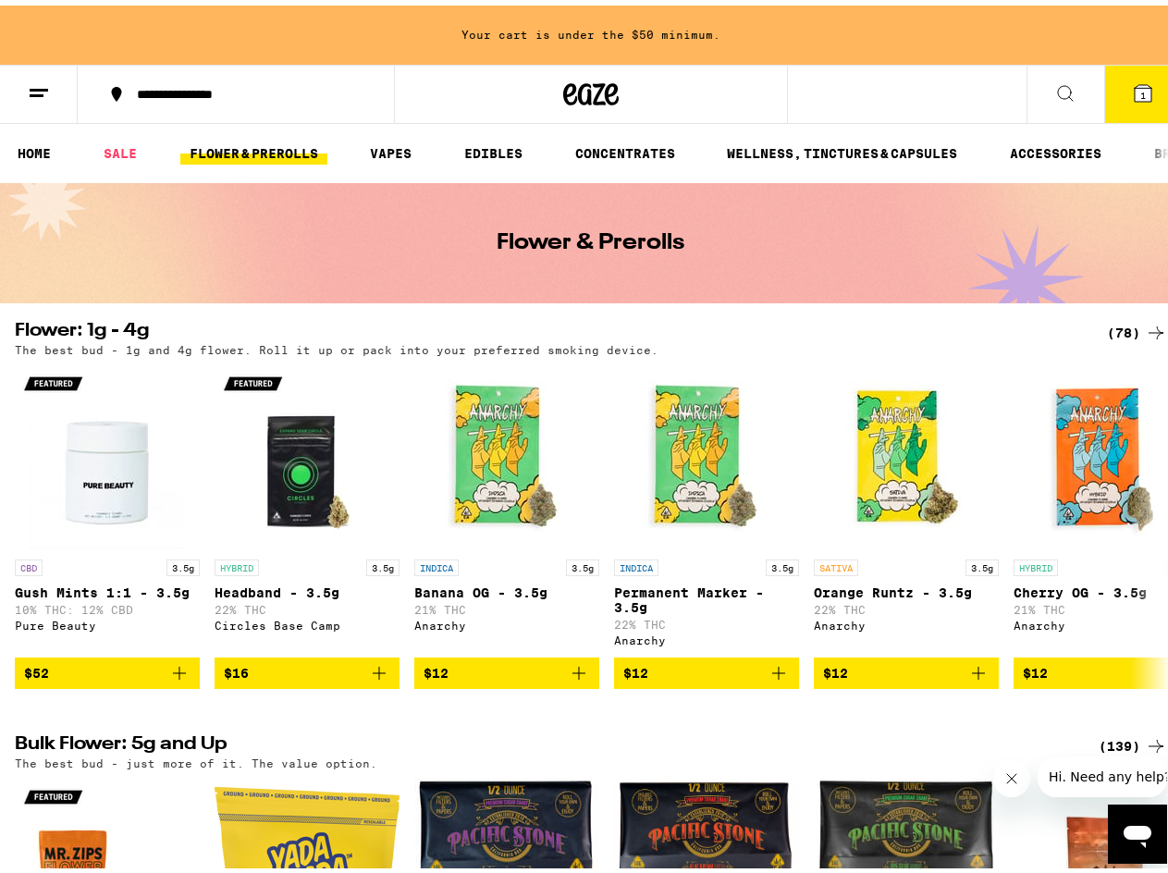
click at [56, 93] on button at bounding box center [39, 89] width 78 height 58
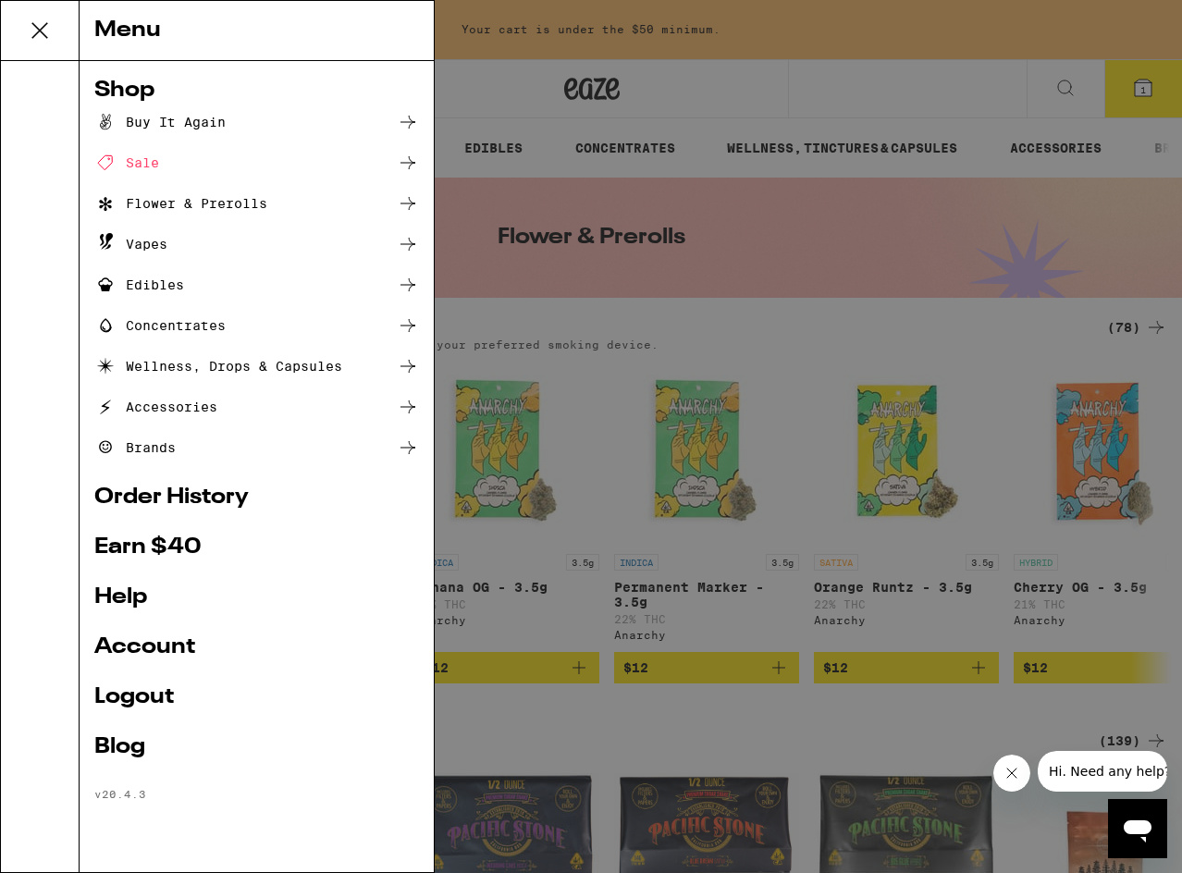
click at [415, 202] on icon at bounding box center [408, 203] width 22 height 22
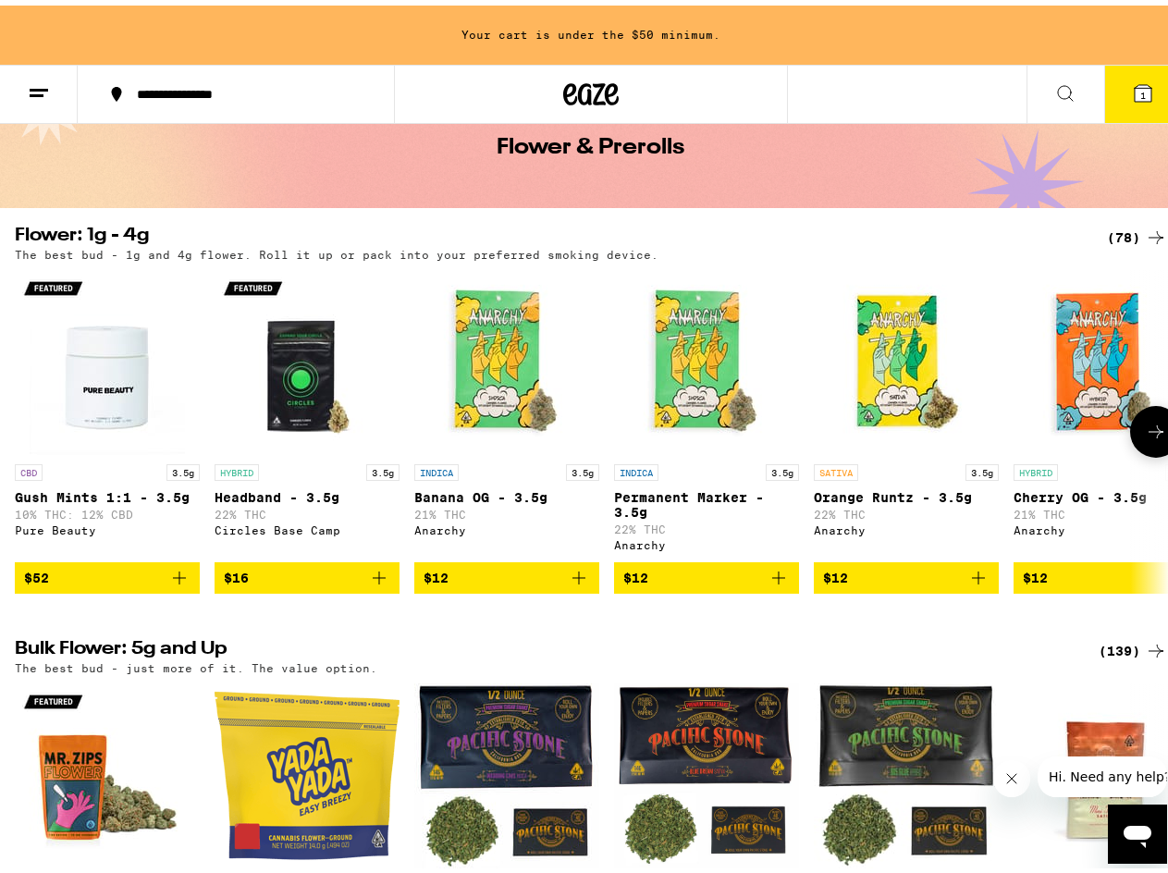
scroll to position [94, 0]
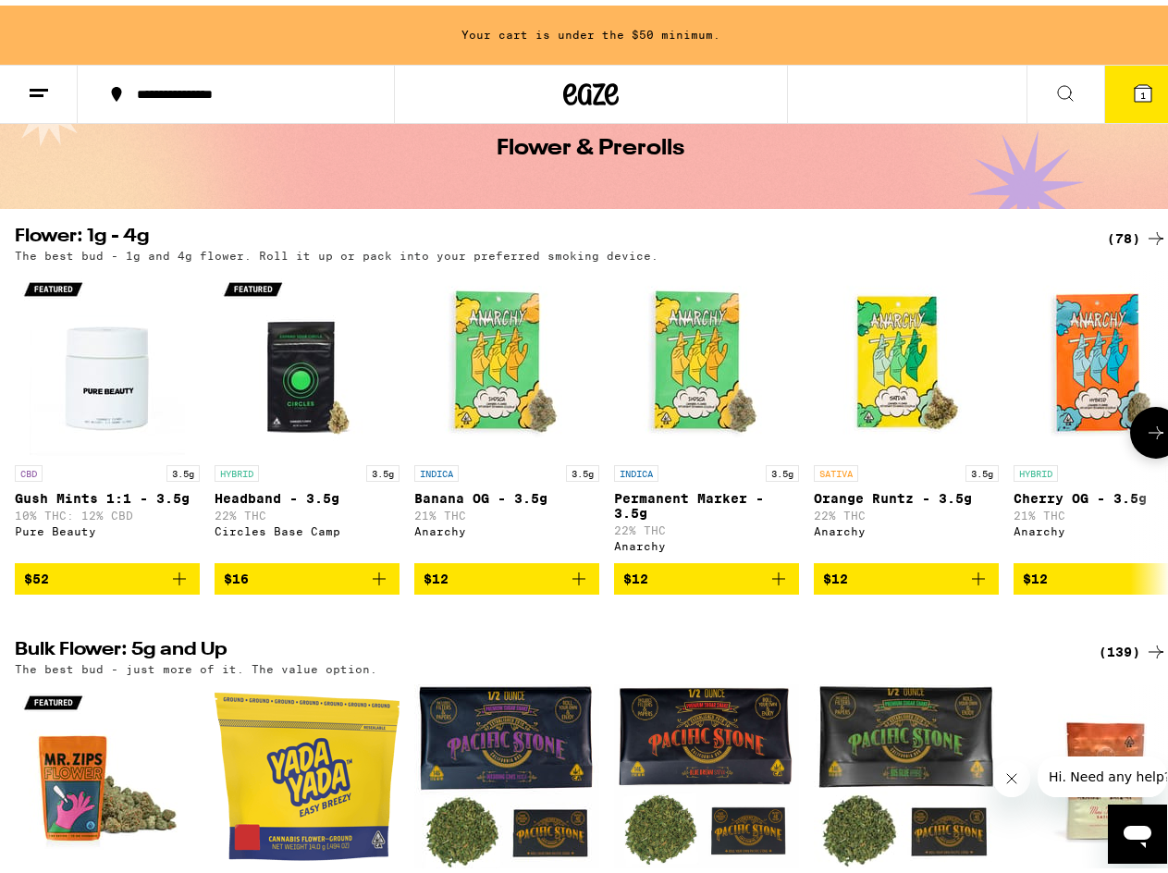
click at [1149, 438] on icon at bounding box center [1156, 427] width 22 height 22
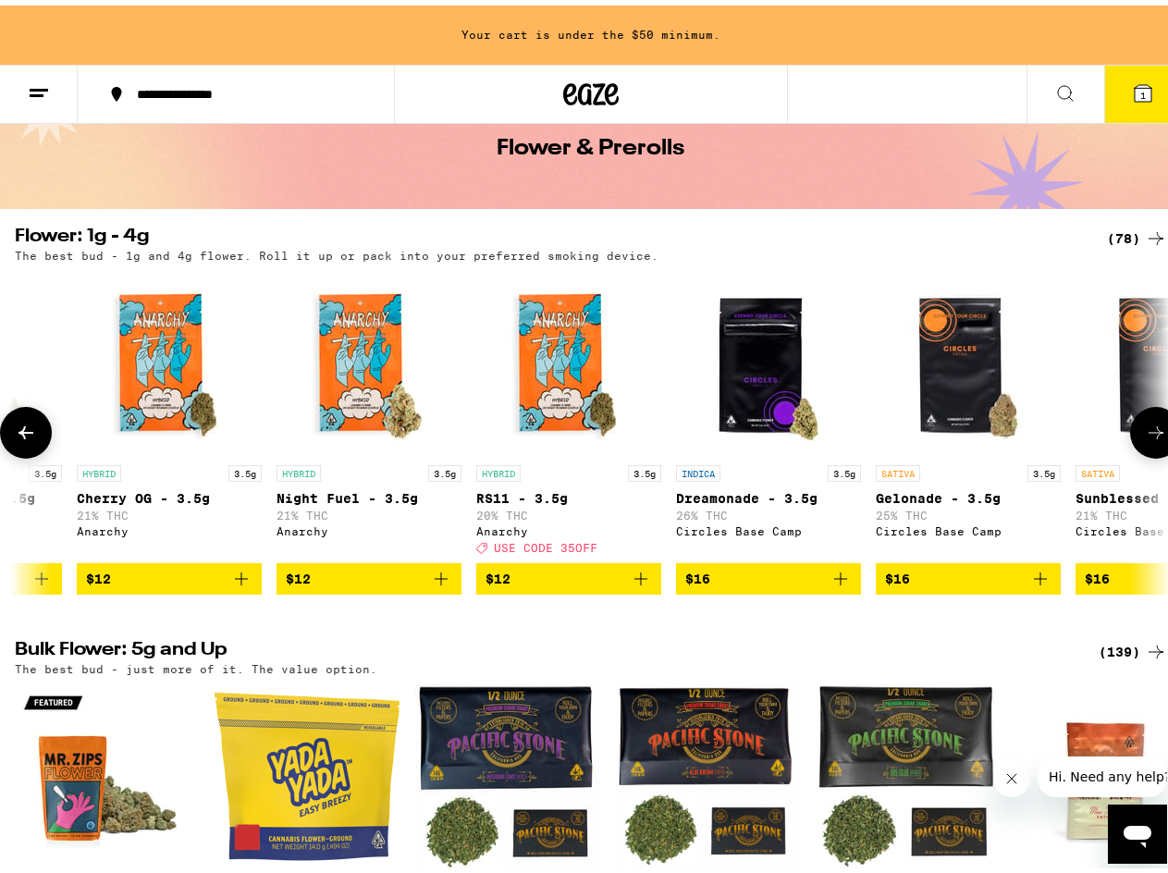
click at [1149, 438] on icon at bounding box center [1156, 427] width 22 height 22
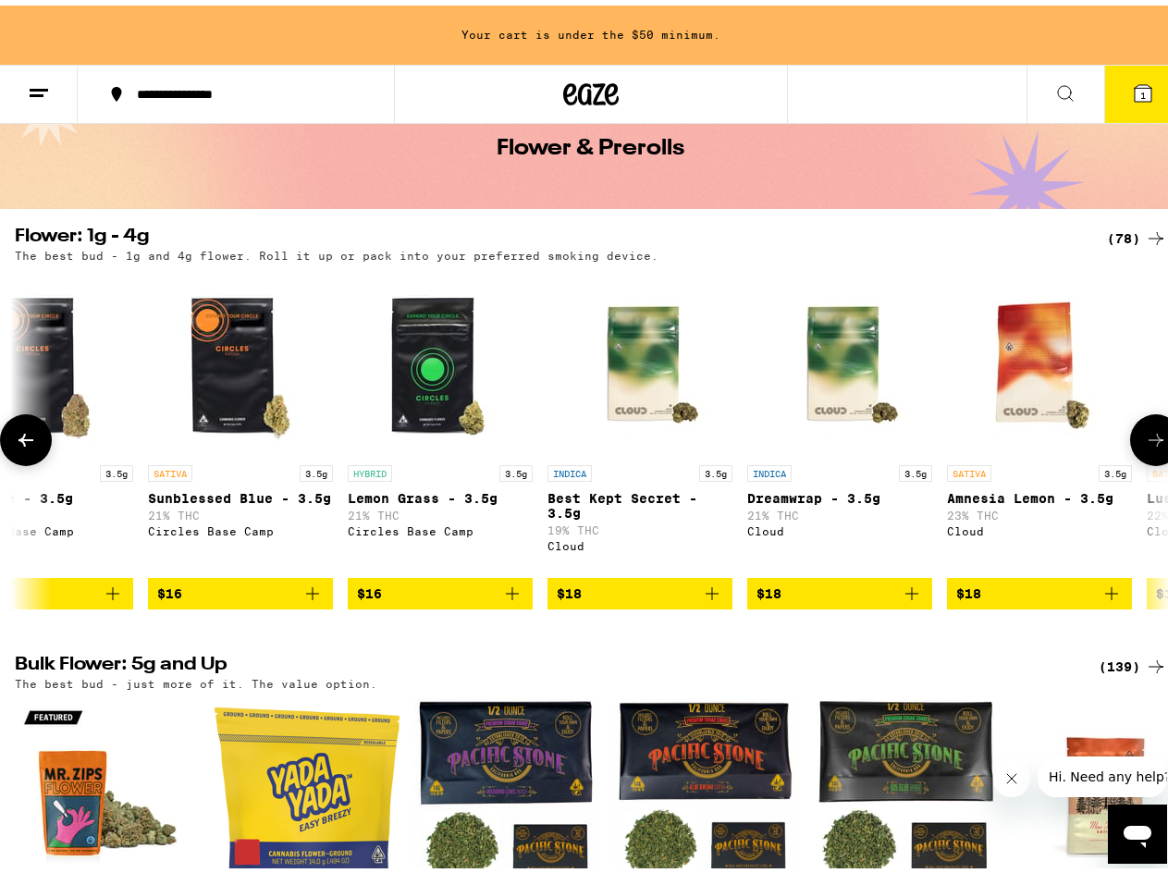
scroll to position [0, 1873]
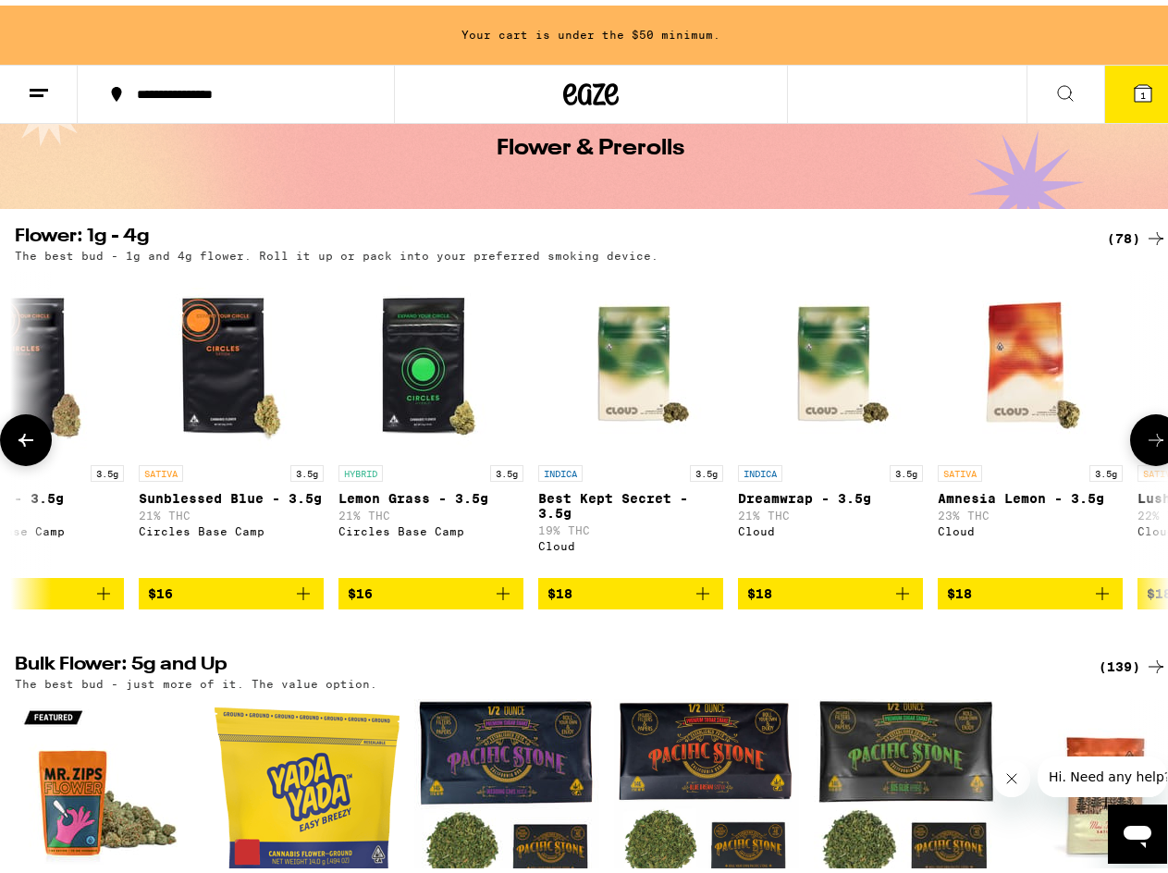
click at [1149, 440] on icon at bounding box center [1156, 435] width 22 height 22
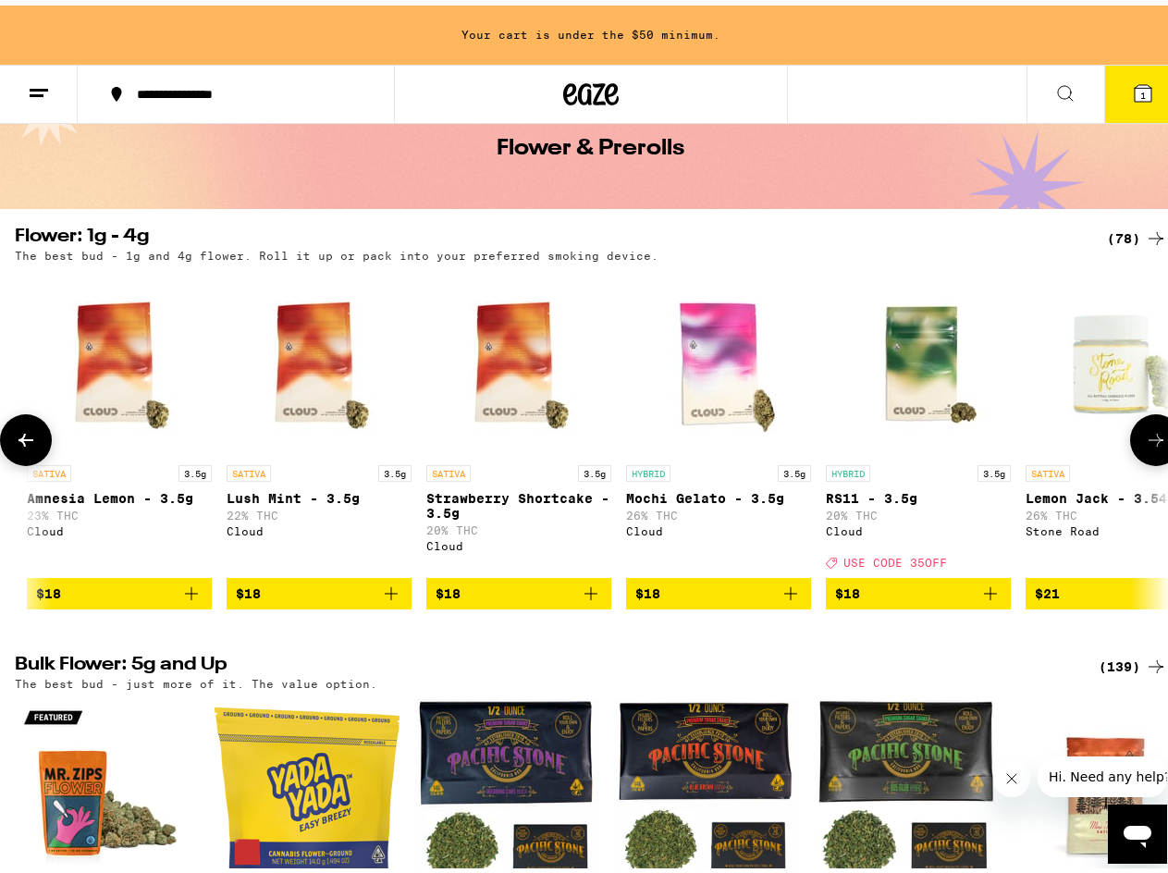
scroll to position [0, 2810]
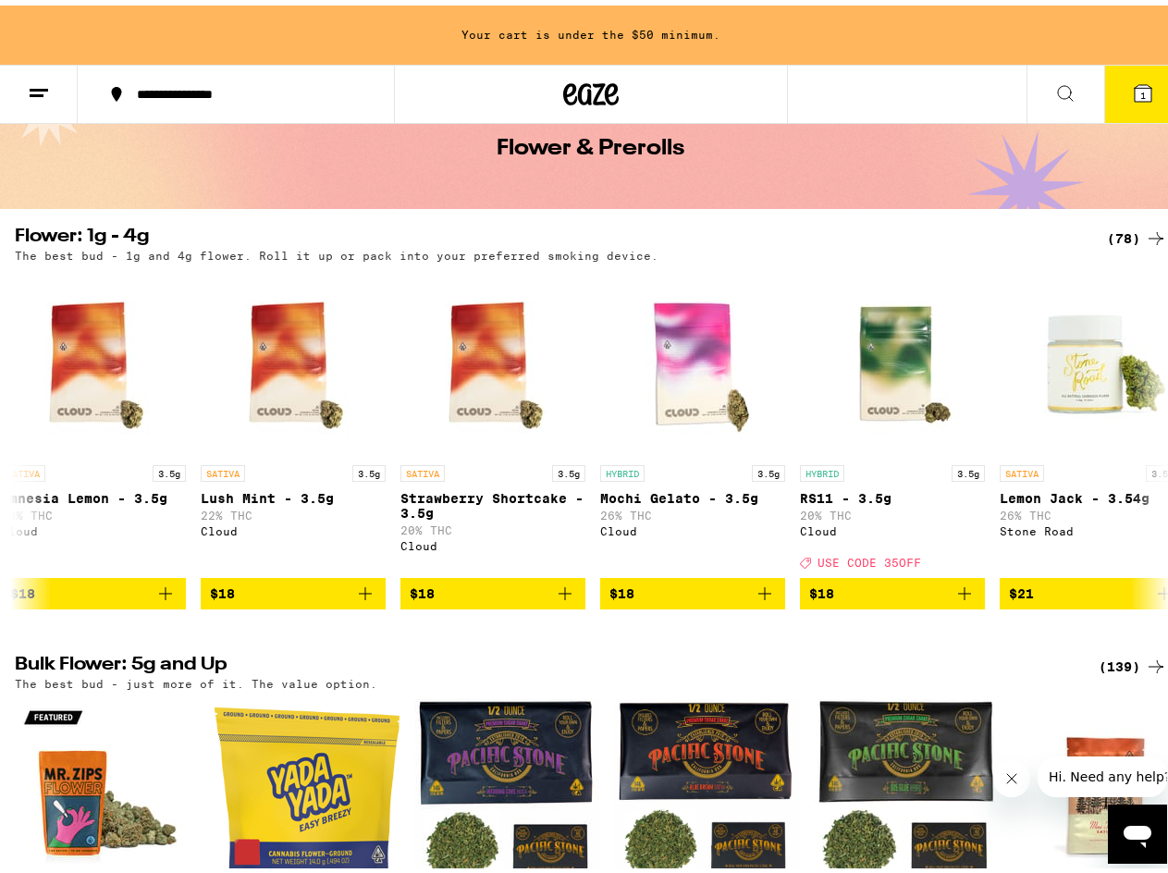
click at [903, 79] on div "**********" at bounding box center [591, 88] width 1182 height 59
click at [1058, 92] on icon at bounding box center [1065, 87] width 15 height 15
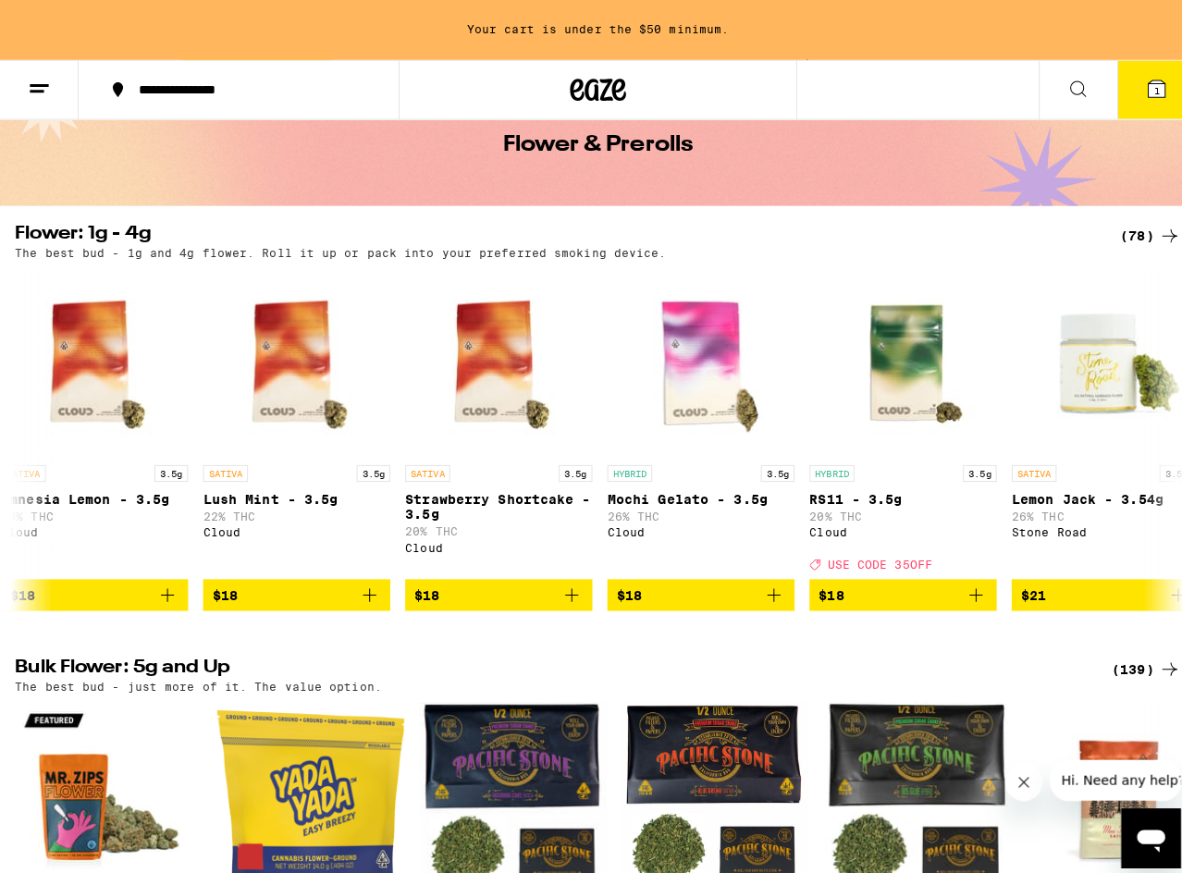
scroll to position [0, 0]
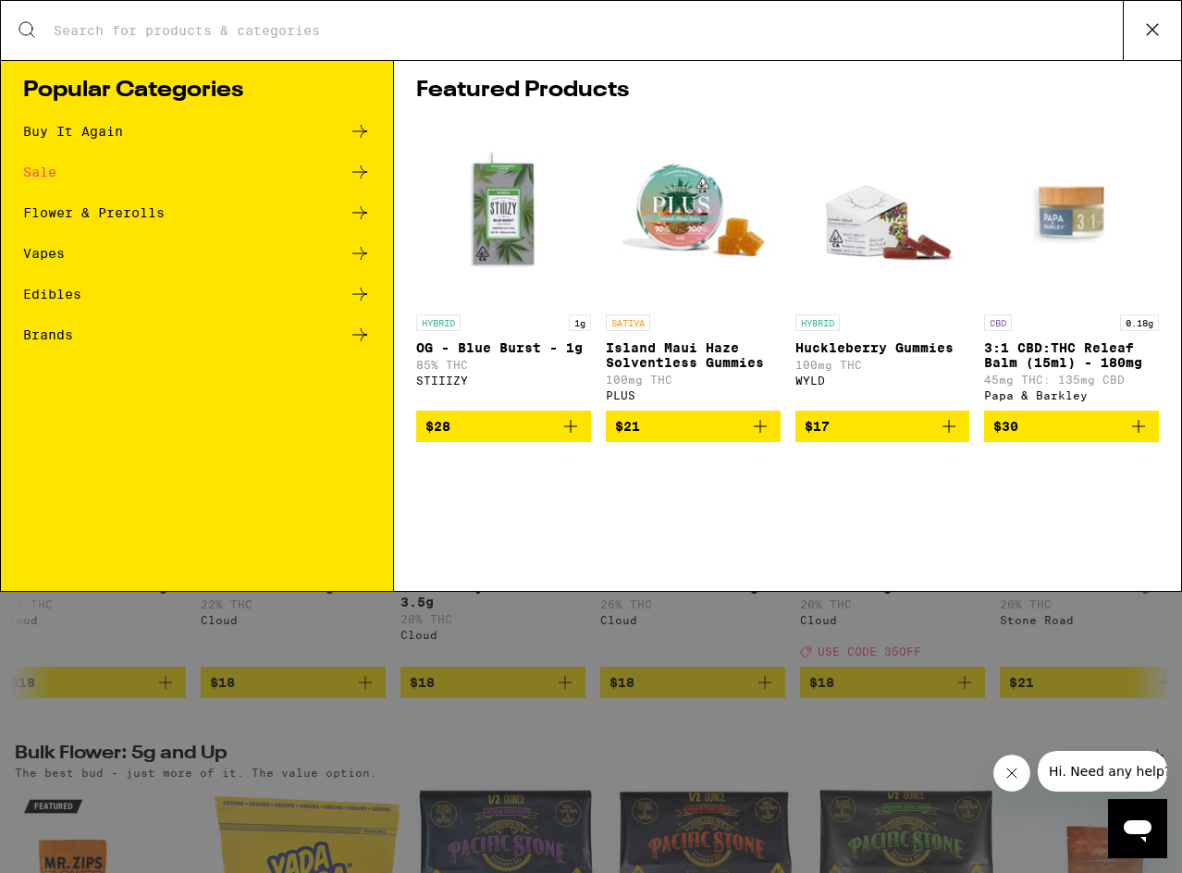
click at [418, 26] on input "Search for Products" at bounding box center [588, 30] width 1070 height 17
type input "k"
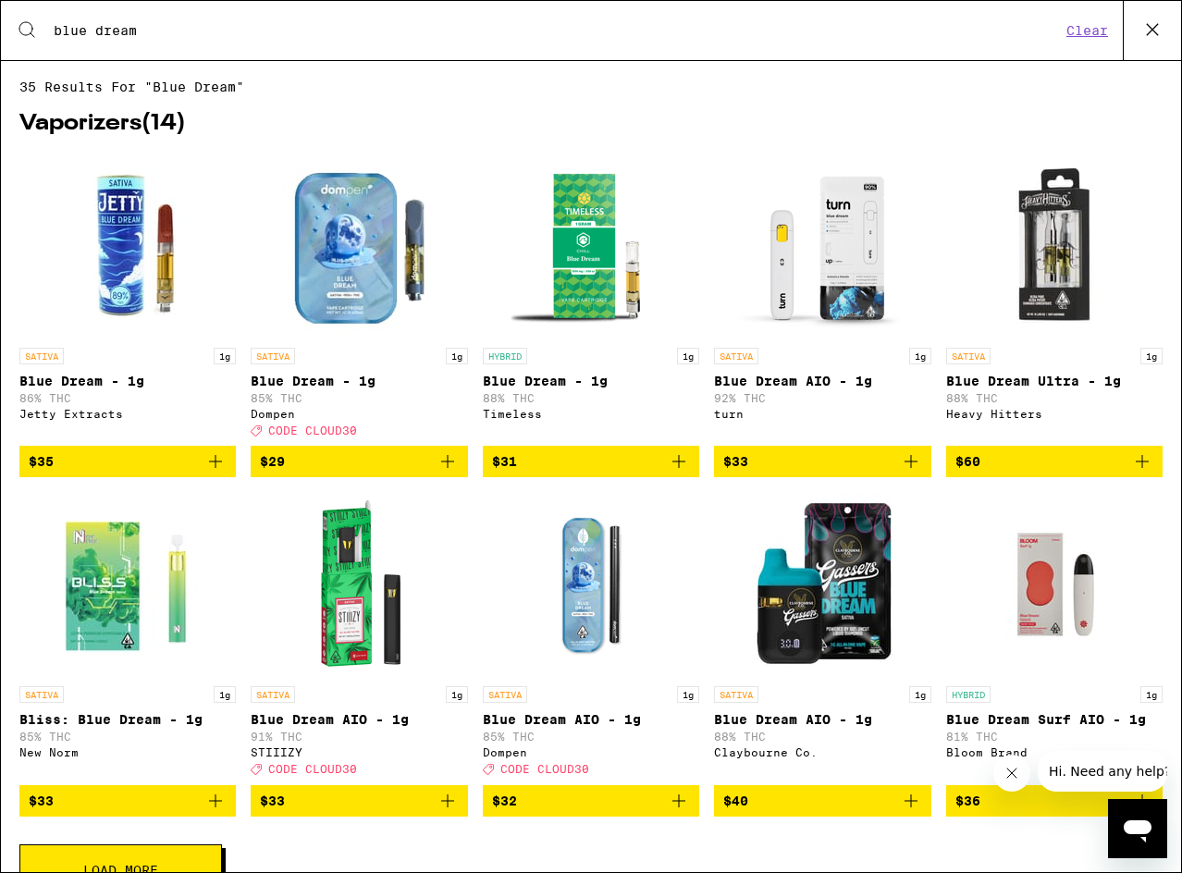
type input "blue dream"
click at [567, 117] on h2 "Vaporizers ( 14 )" at bounding box center [590, 124] width 1143 height 22
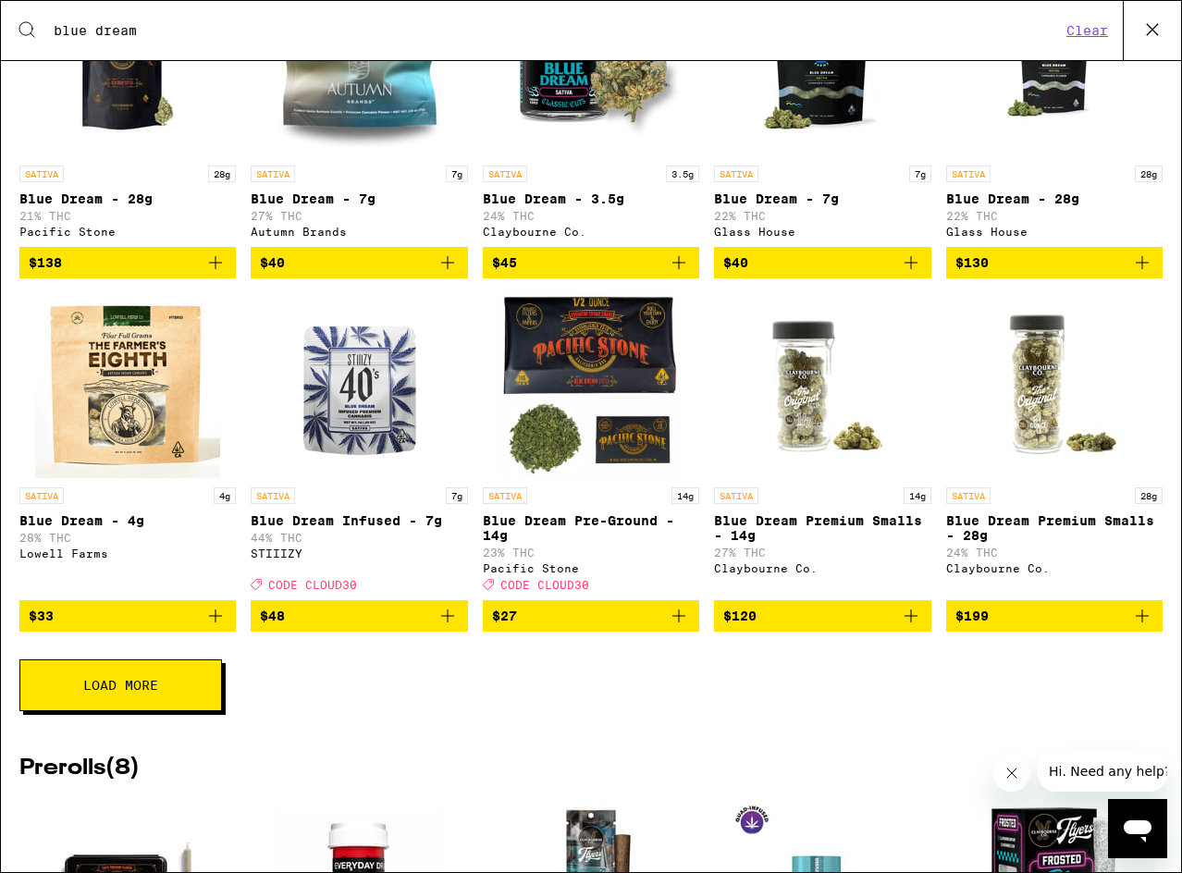
scroll to position [1013, 0]
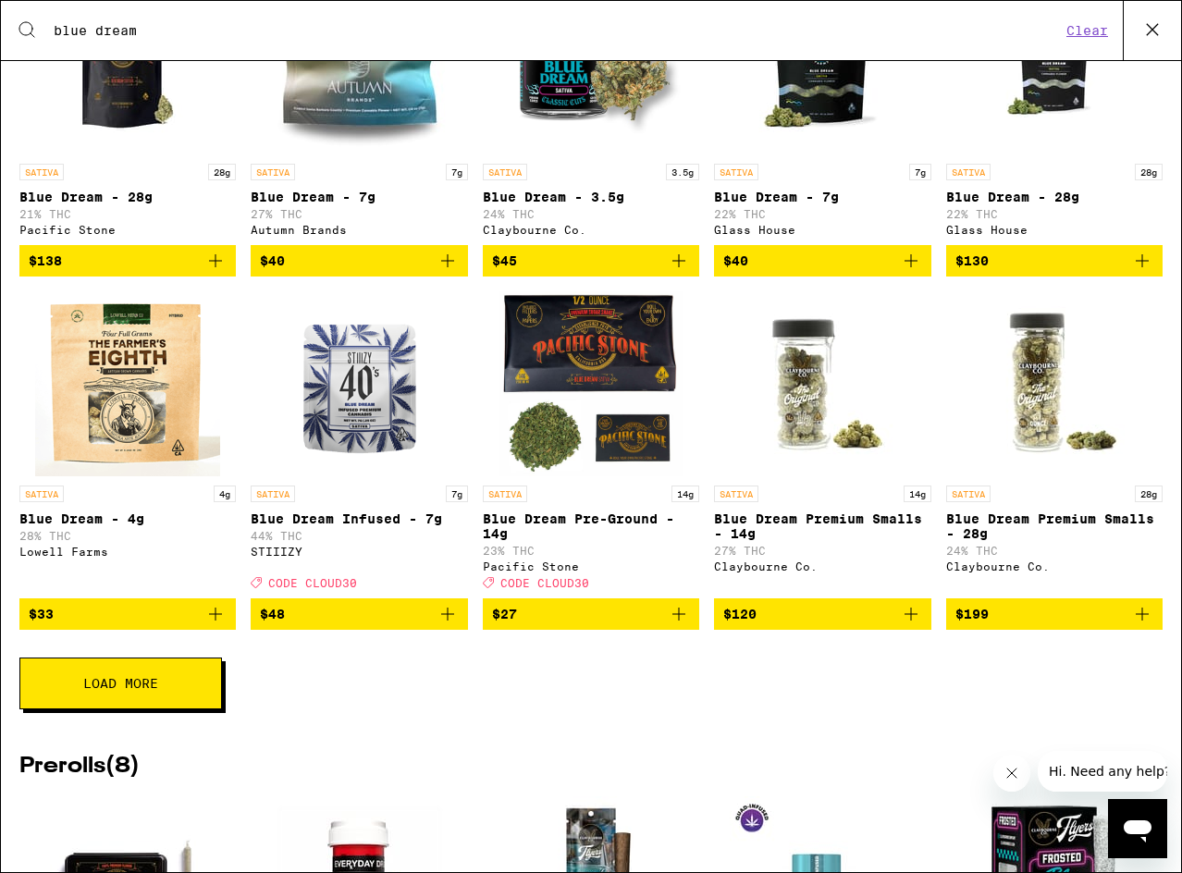
click at [141, 690] on span "Load More" at bounding box center [120, 683] width 75 height 13
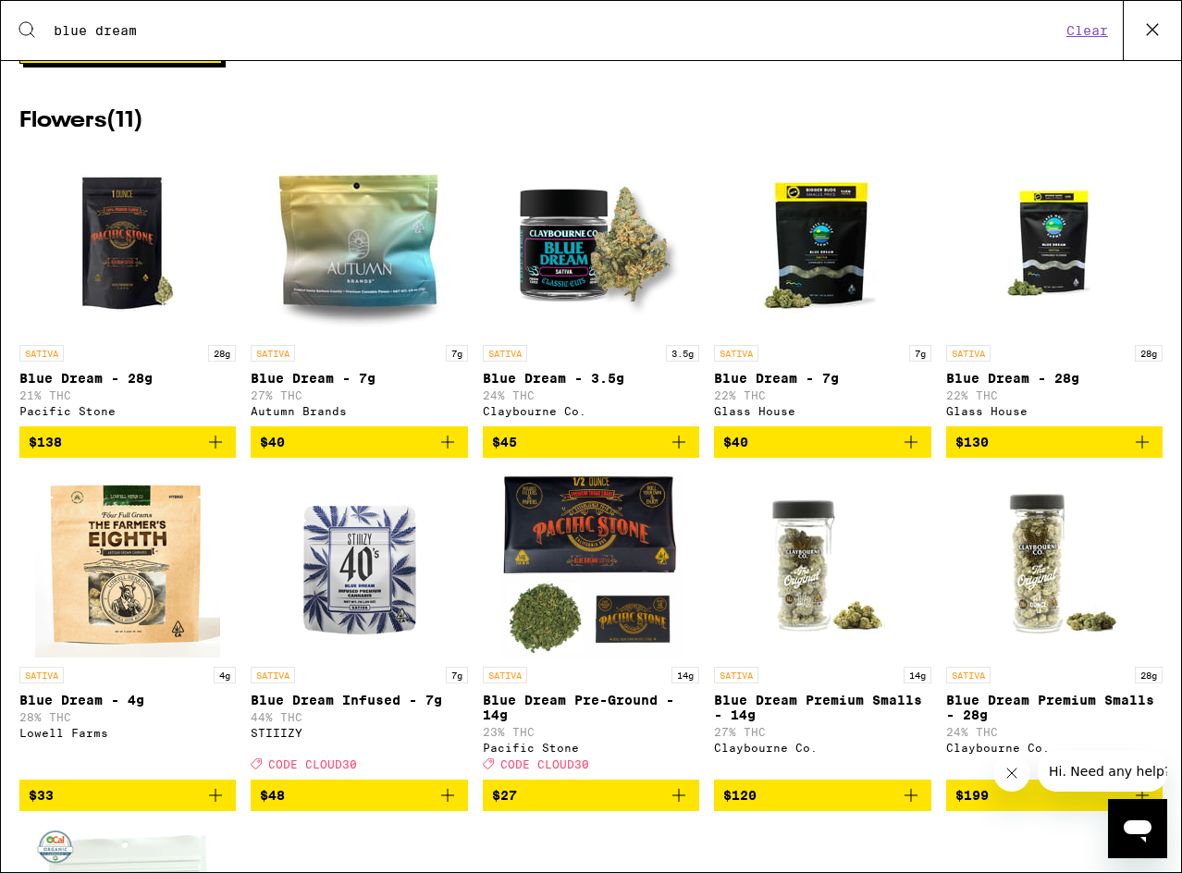
scroll to position [830, 0]
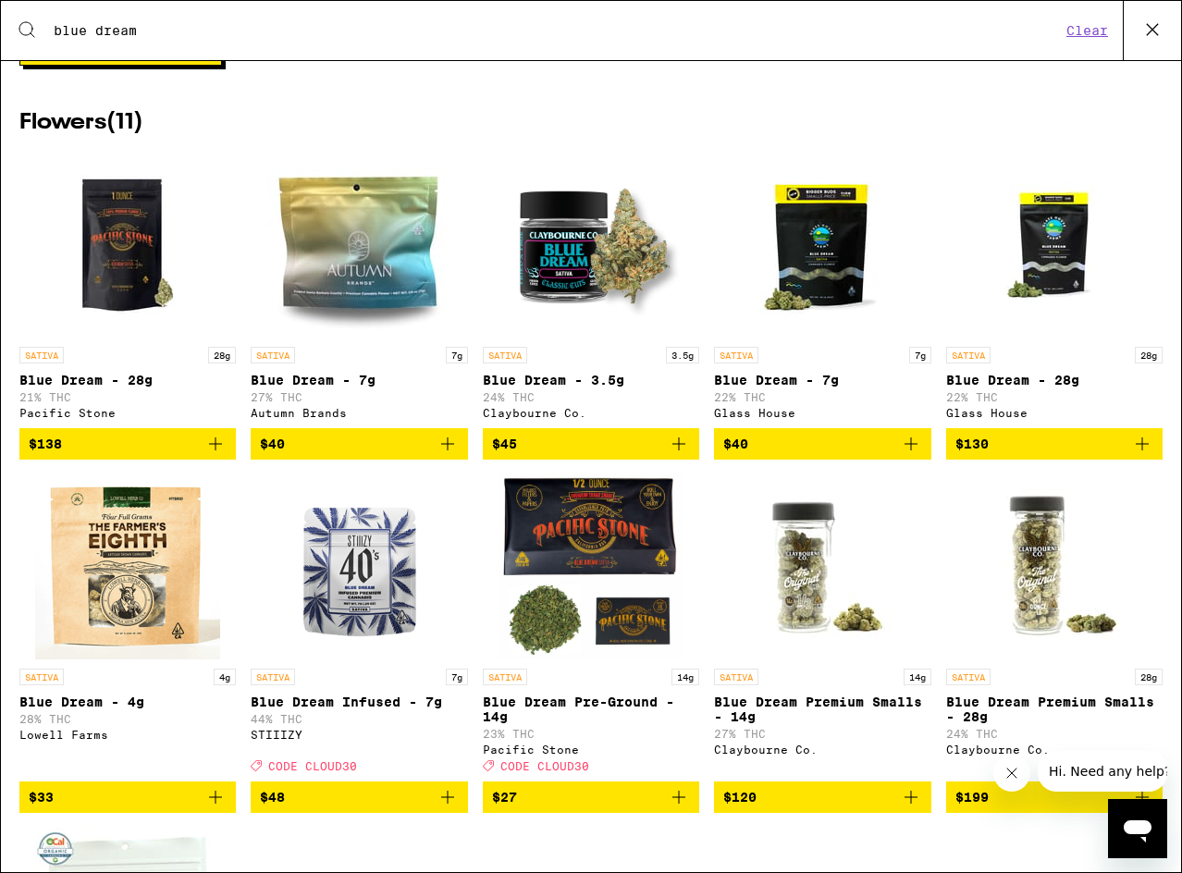
click at [672, 450] on icon "Add to bag" at bounding box center [678, 443] width 13 height 13
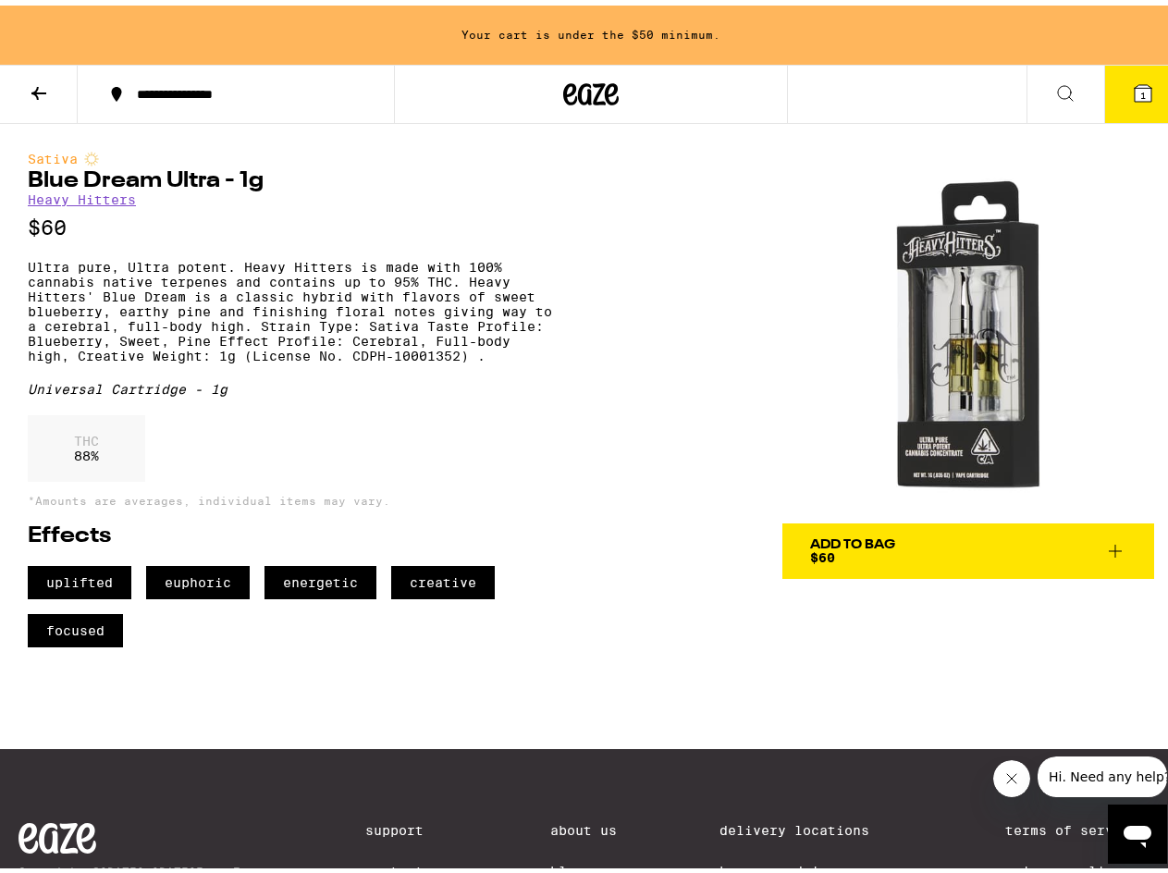
click at [645, 355] on div "Sativa Blue Dream Ultra - 1g Heavy Hitters $60 Ultra pure, Ultra potent. Heavy …" at bounding box center [591, 379] width 1182 height 523
click at [844, 533] on div "Add To Bag" at bounding box center [852, 539] width 85 height 13
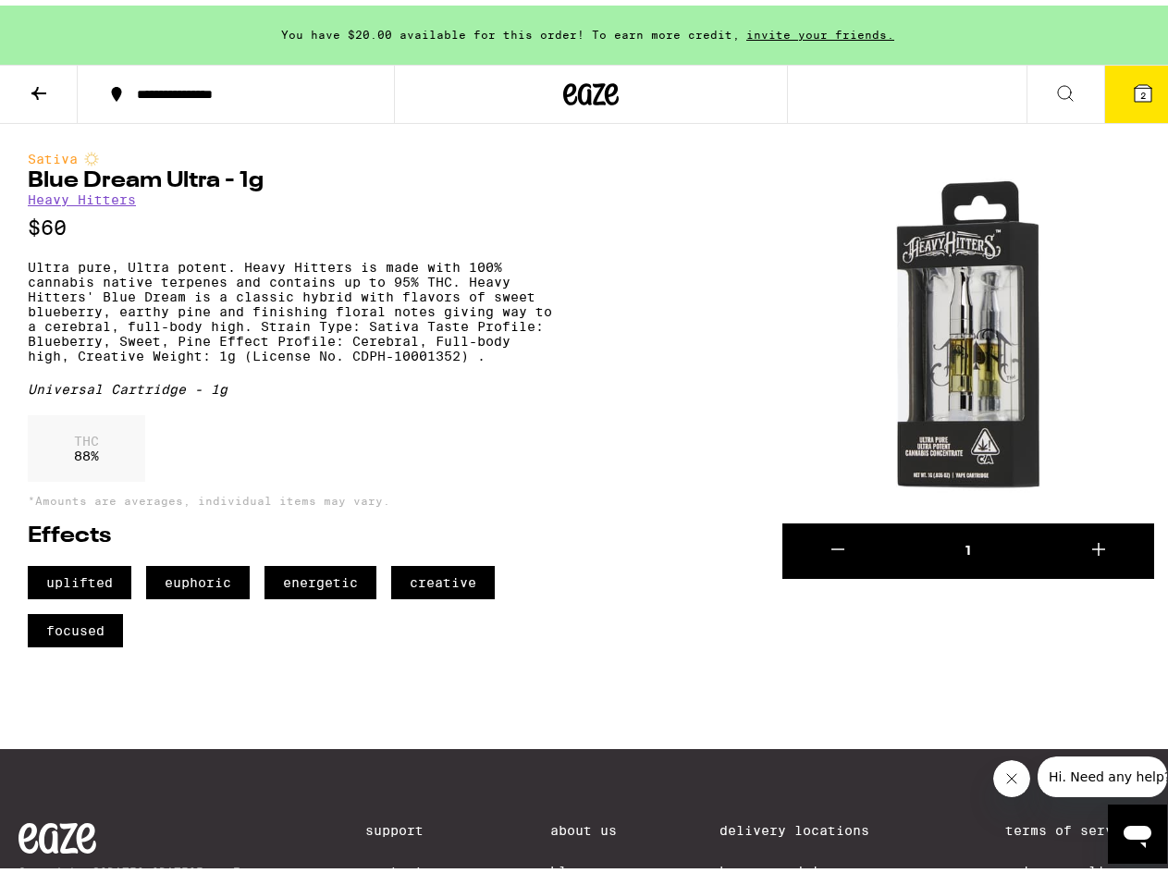
click at [1140, 84] on span "2" at bounding box center [1143, 89] width 6 height 11
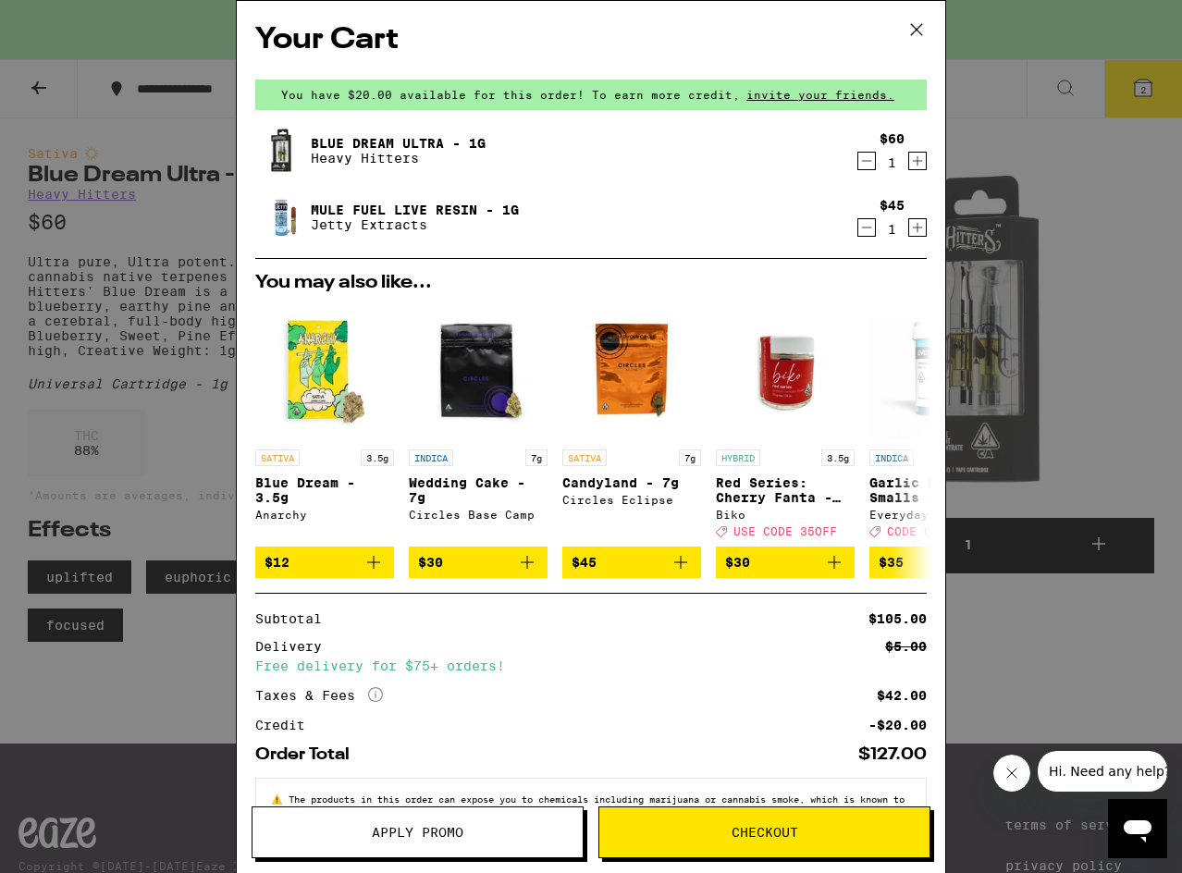
click at [858, 227] on icon "Decrement" at bounding box center [866, 227] width 17 height 22
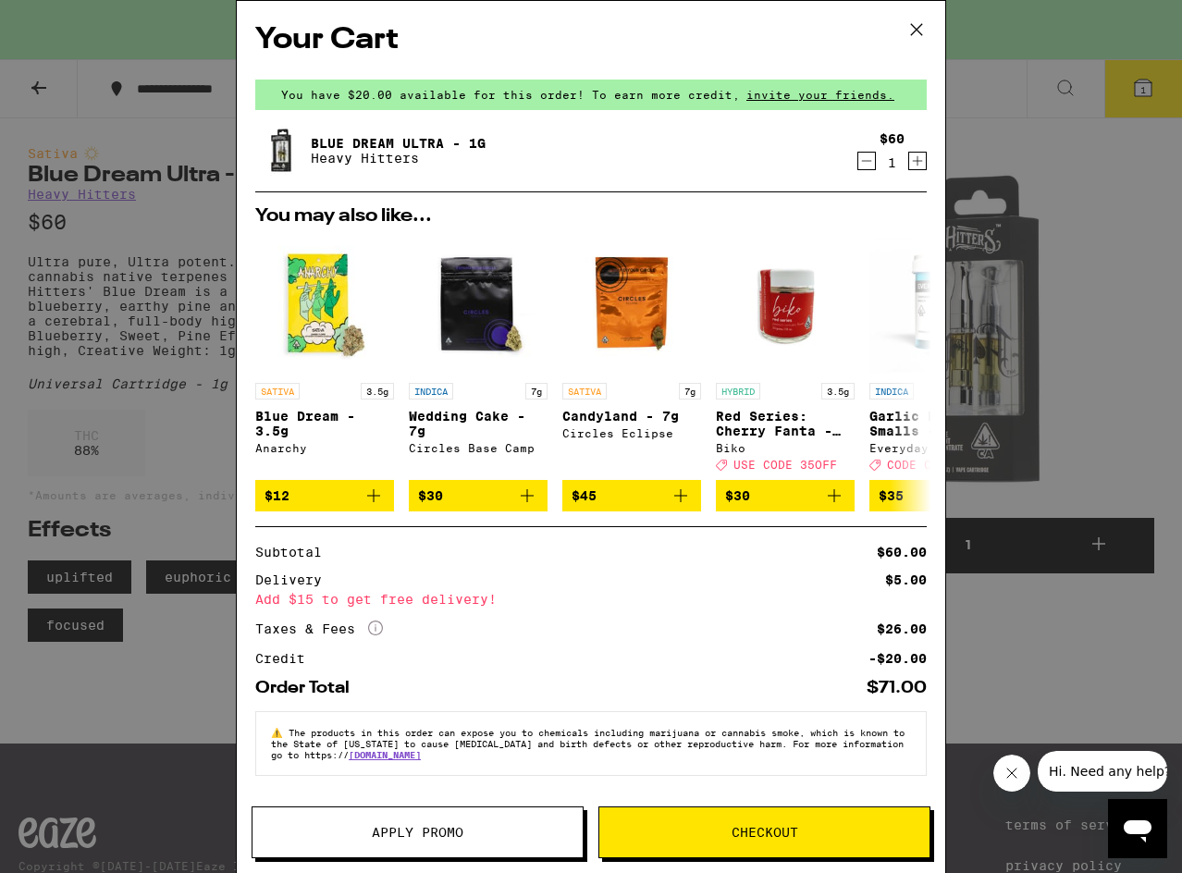
click at [379, 635] on icon "More Info" at bounding box center [375, 627] width 15 height 15
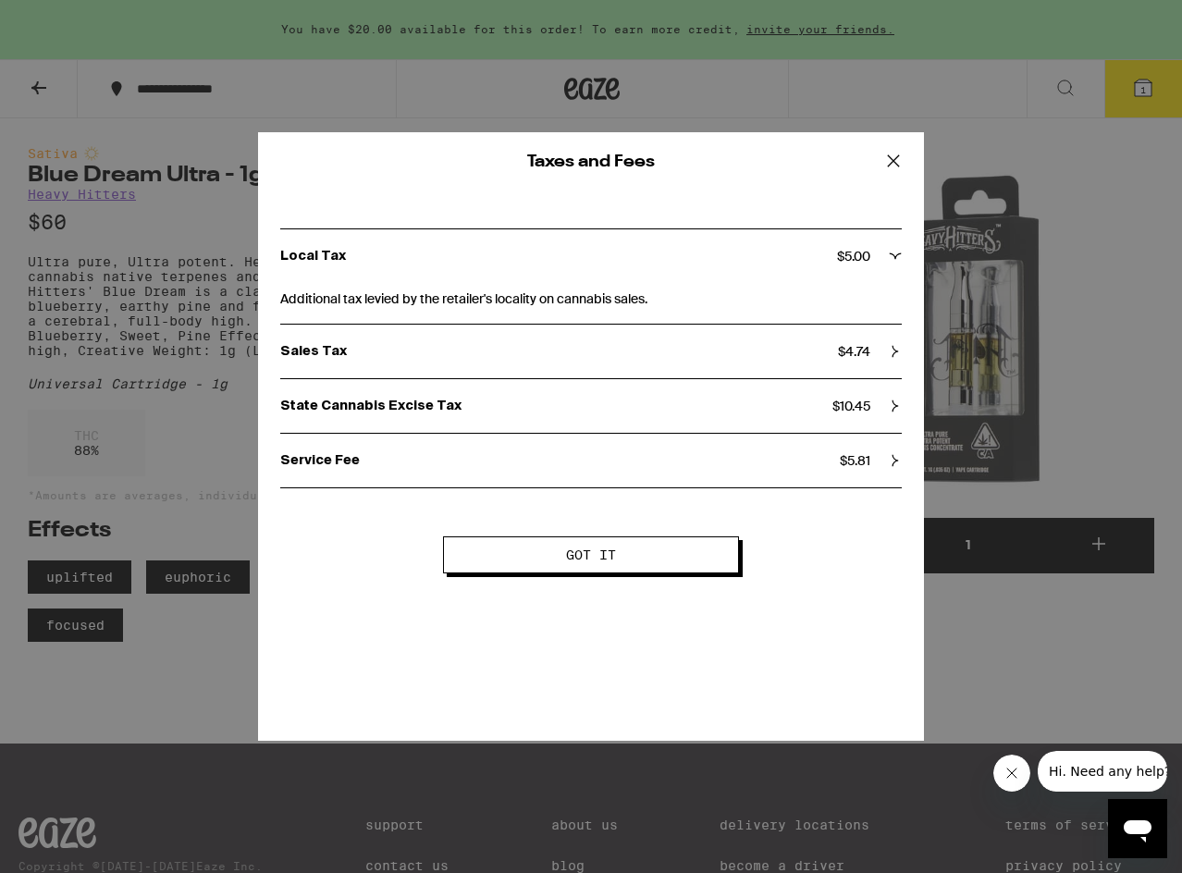
click at [890, 157] on icon at bounding box center [893, 161] width 28 height 28
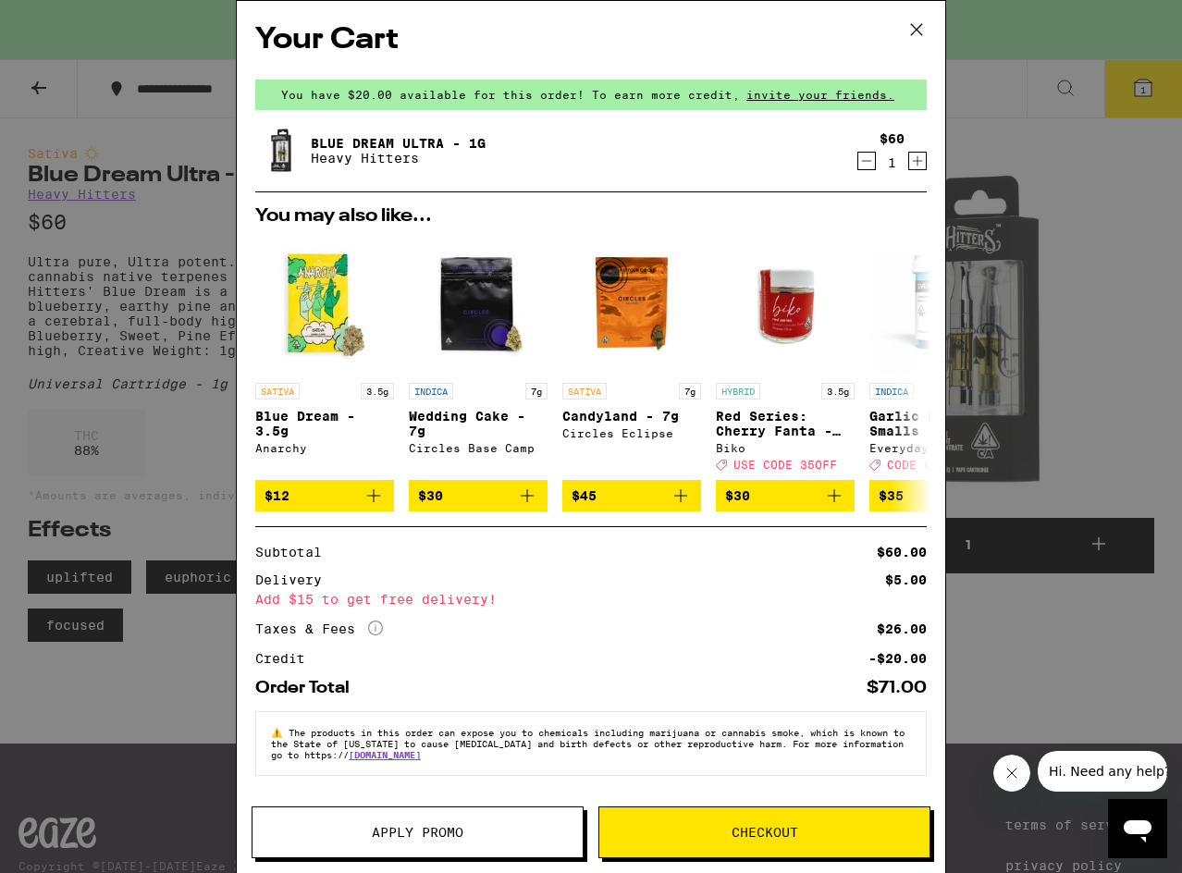
click at [917, 21] on icon at bounding box center [917, 30] width 28 height 28
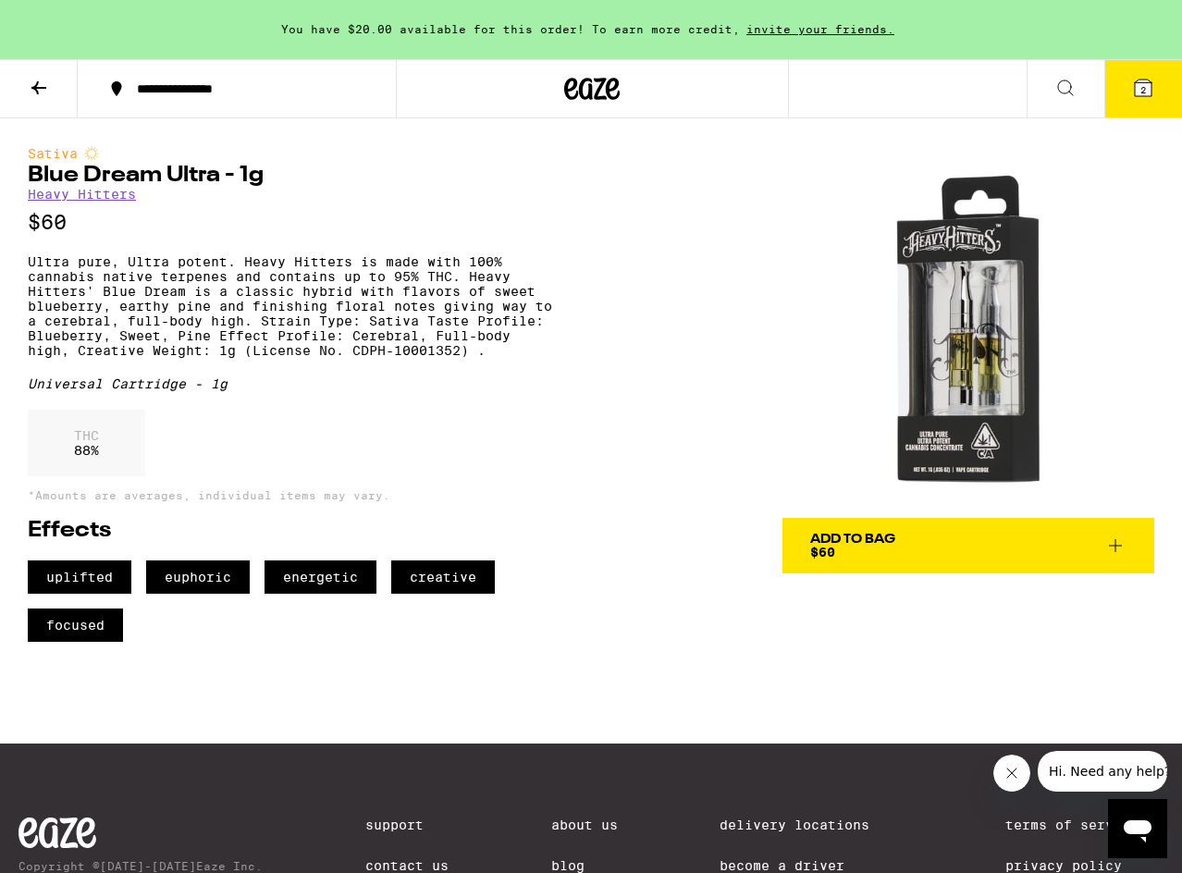
click at [1157, 92] on button "2" at bounding box center [1143, 88] width 78 height 57
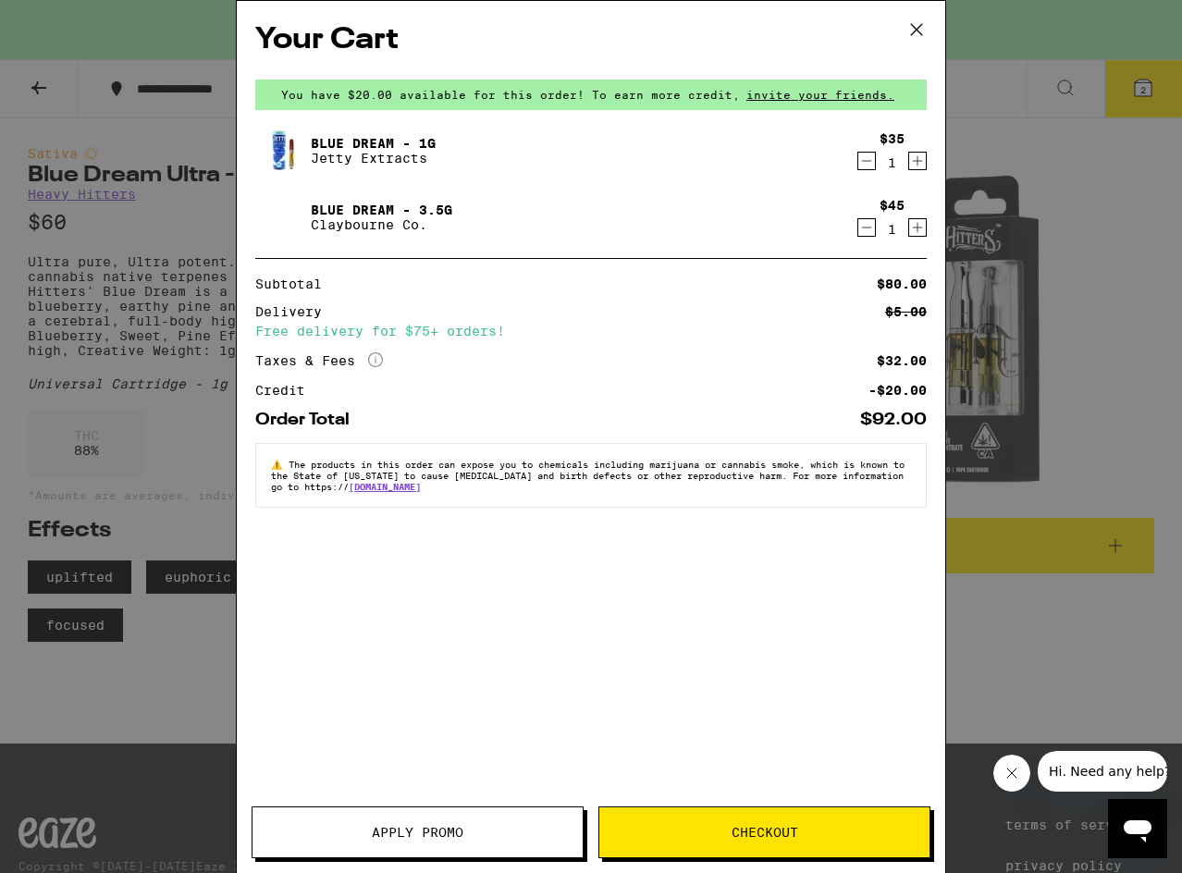
click at [864, 161] on icon "Decrement" at bounding box center [866, 161] width 17 height 22
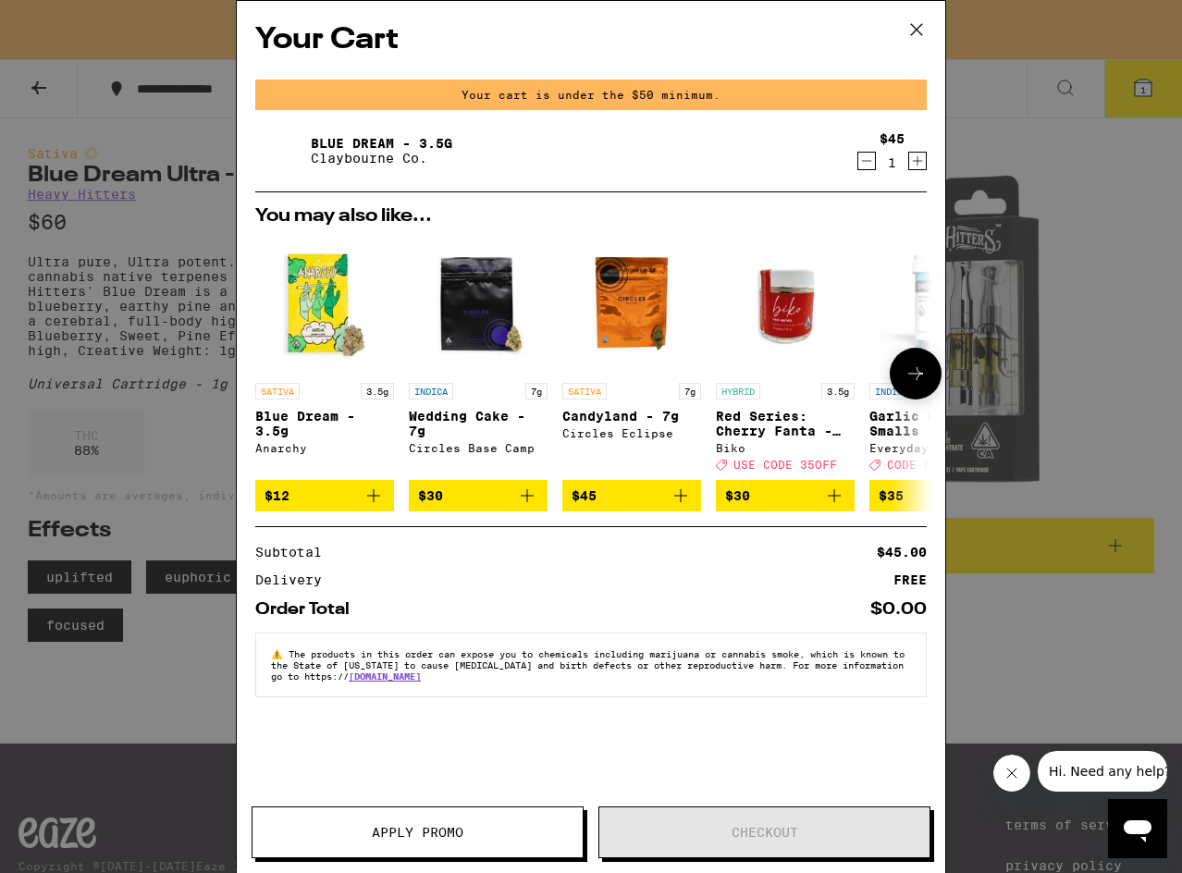
click at [376, 507] on icon "Add to bag" at bounding box center [373, 496] width 22 height 22
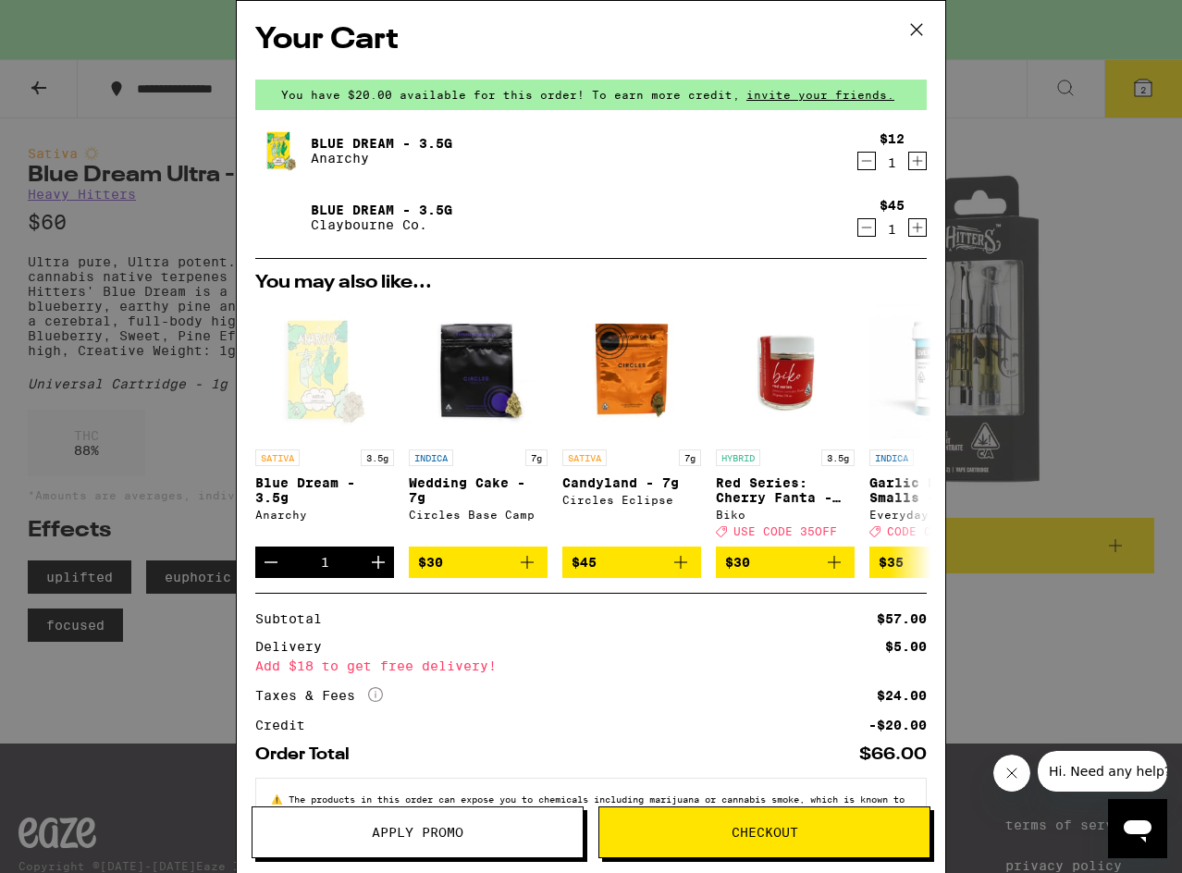
click at [379, 702] on icon "More Info" at bounding box center [375, 694] width 15 height 15
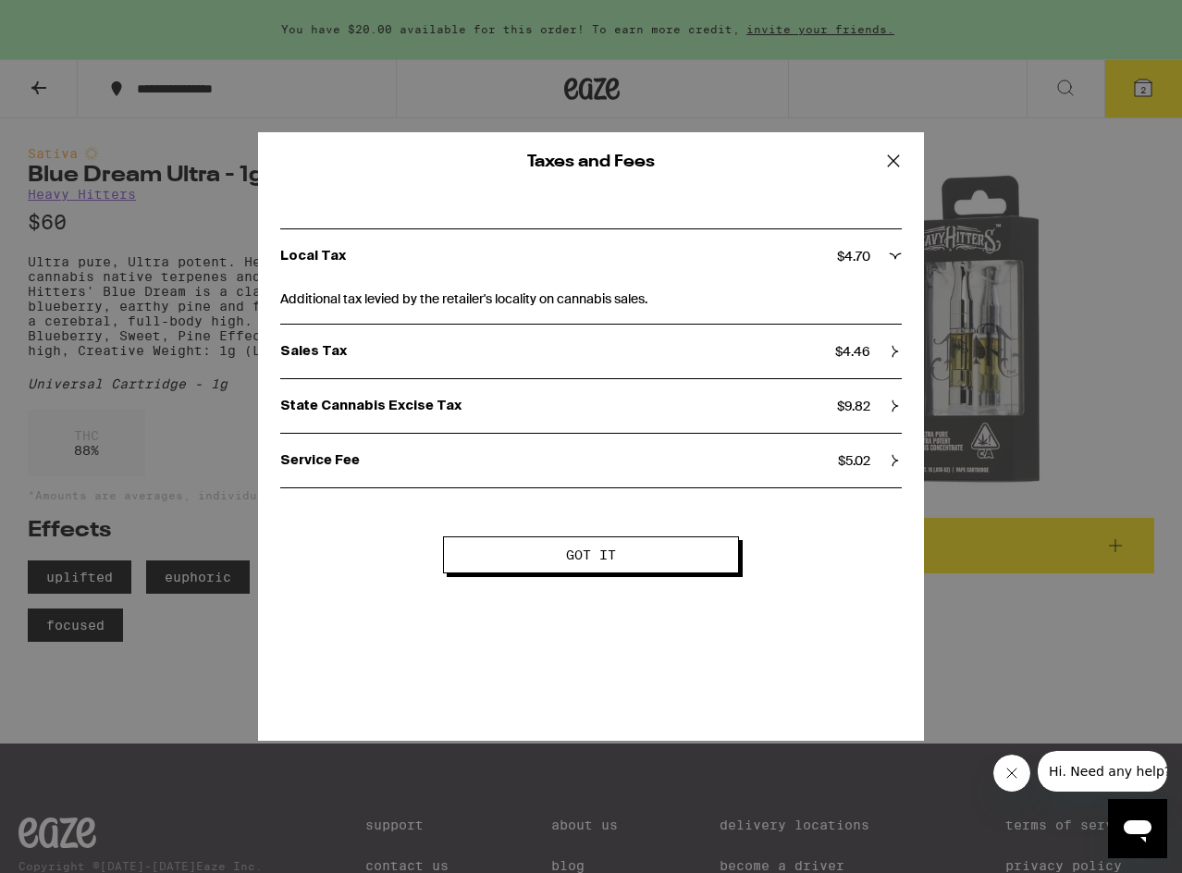
click at [661, 460] on p "Service Fee" at bounding box center [559, 460] width 558 height 17
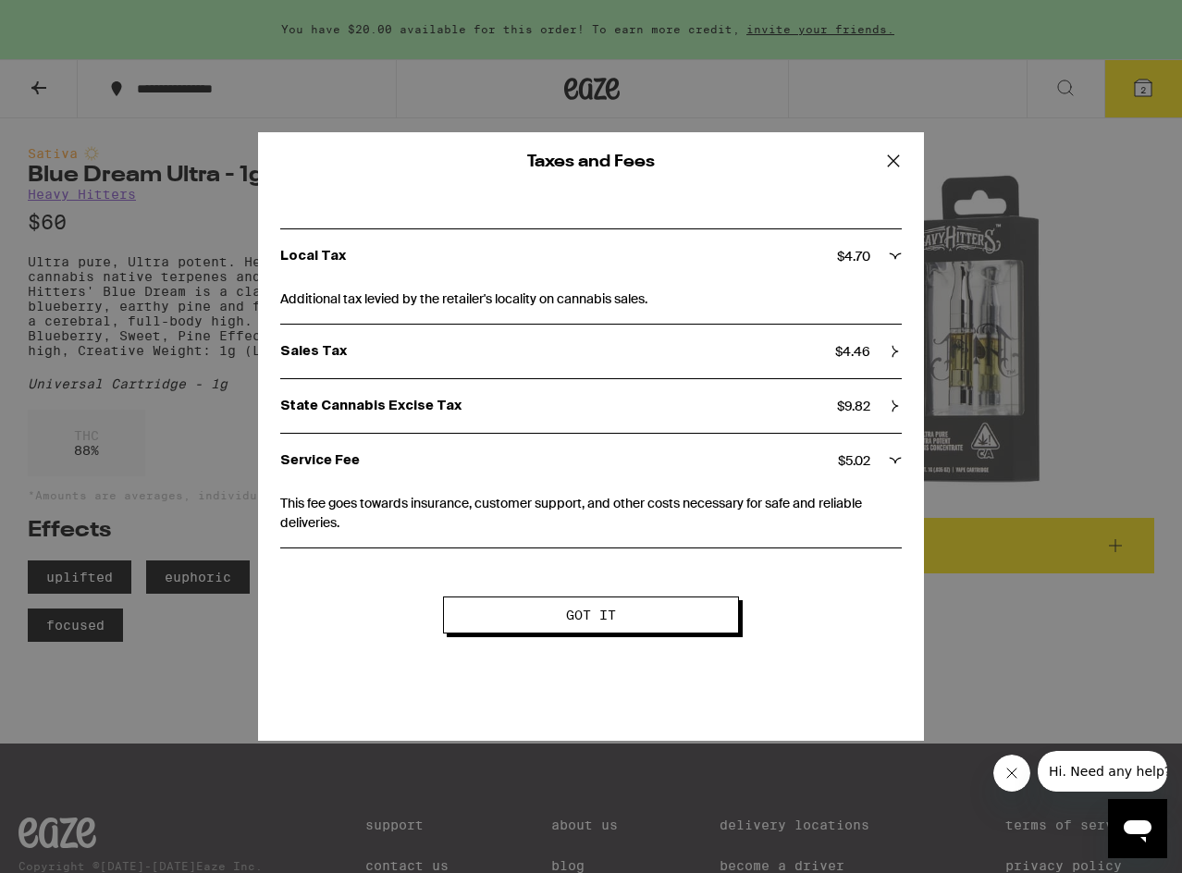
click at [661, 460] on p "Service Fee" at bounding box center [559, 460] width 558 height 17
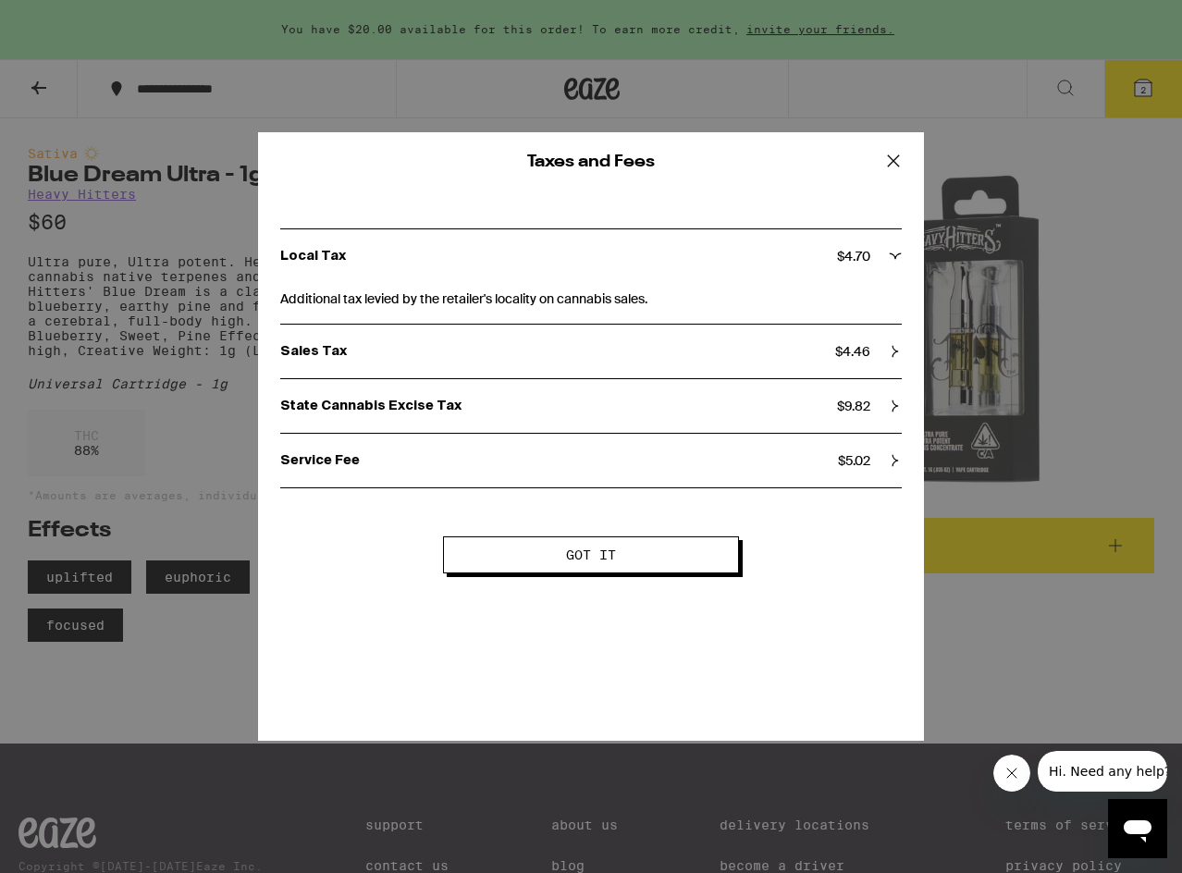
click at [646, 399] on p "State Cannabis Excise Tax" at bounding box center [558, 406] width 557 height 17
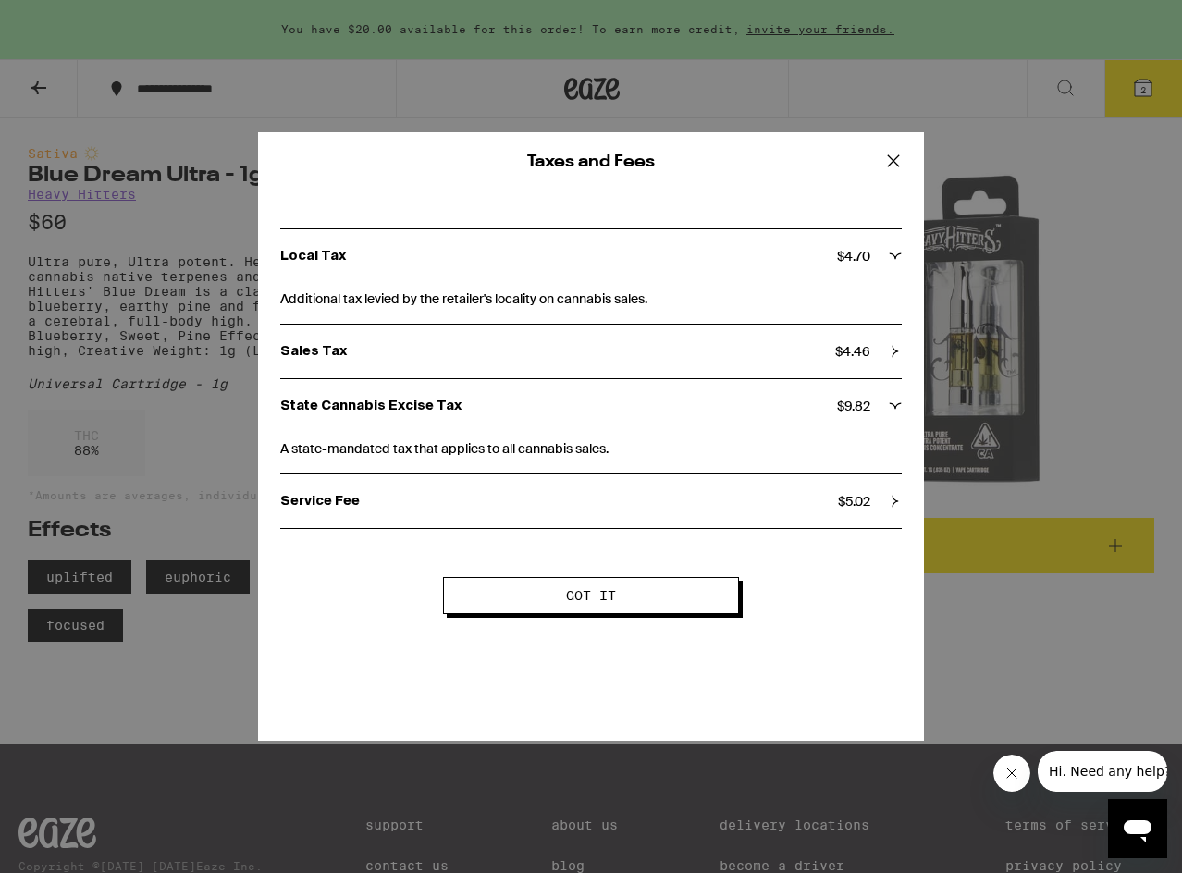
click at [646, 400] on p "State Cannabis Excise Tax" at bounding box center [558, 406] width 557 height 17
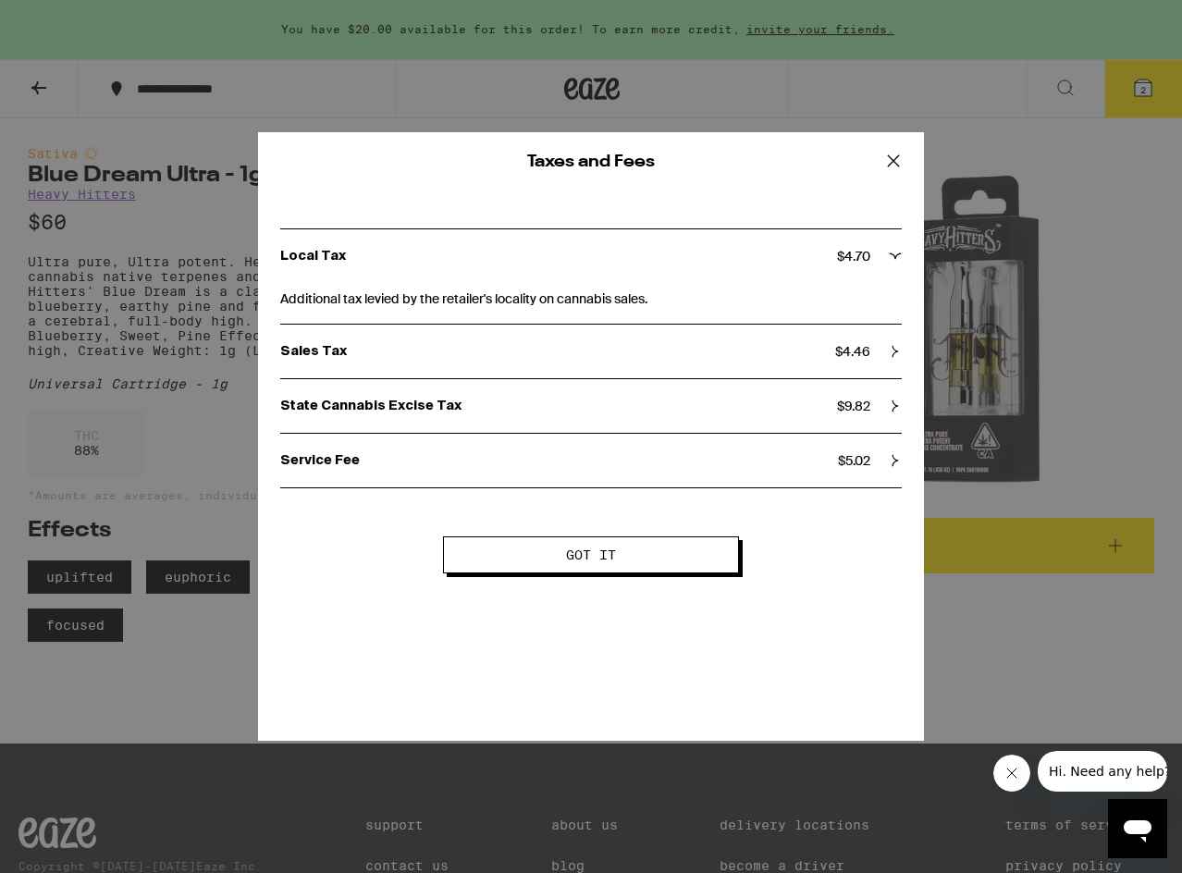
click at [643, 361] on div "Sales Tax $ 4.46" at bounding box center [590, 352] width 621 height 54
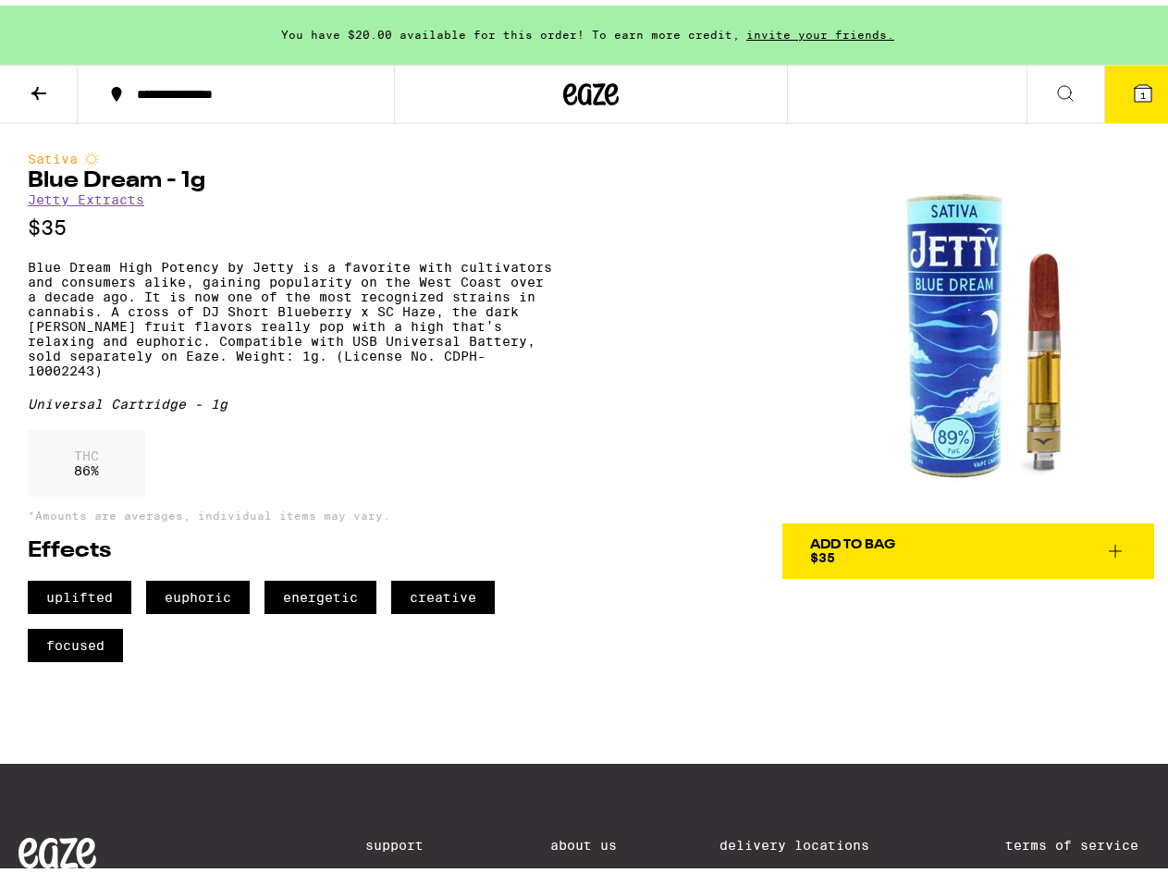
click at [915, 545] on span "Add To Bag $35" at bounding box center [968, 546] width 316 height 26
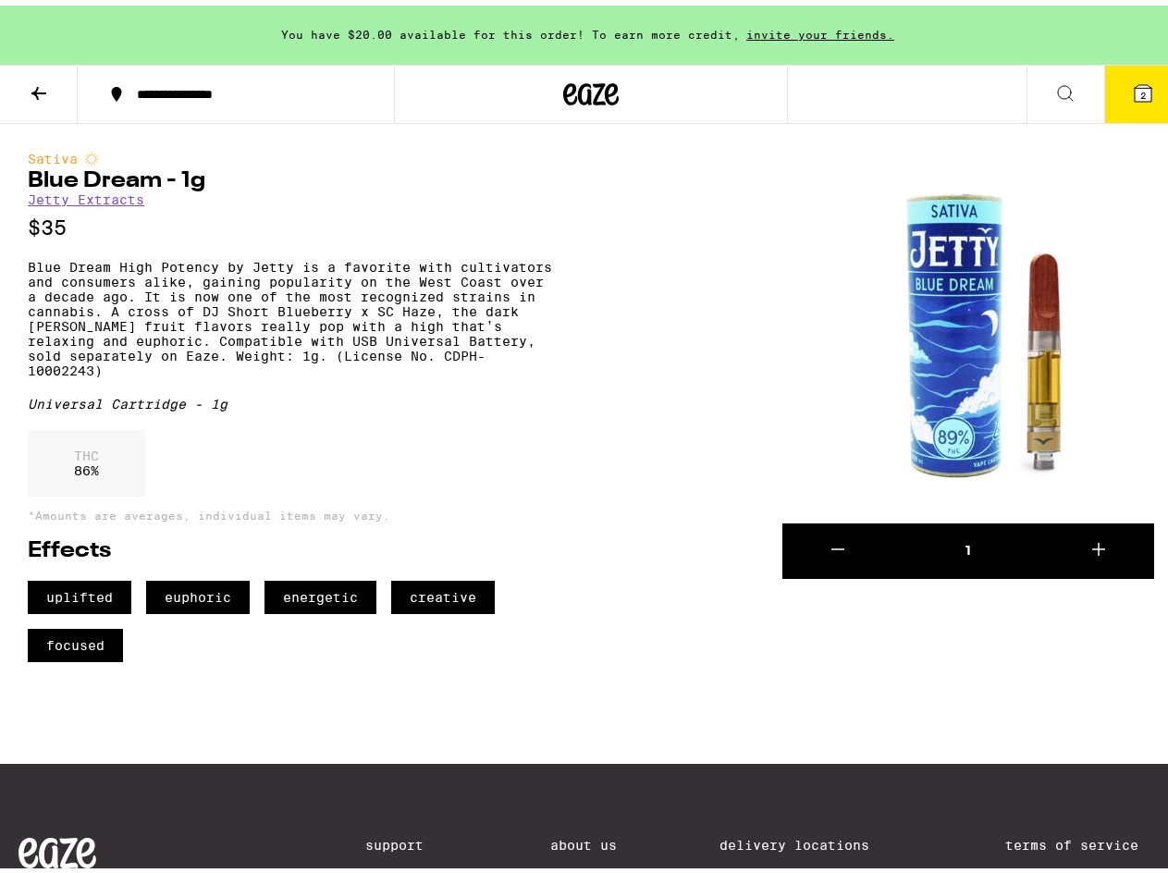
click at [1140, 92] on span "2" at bounding box center [1143, 89] width 6 height 11
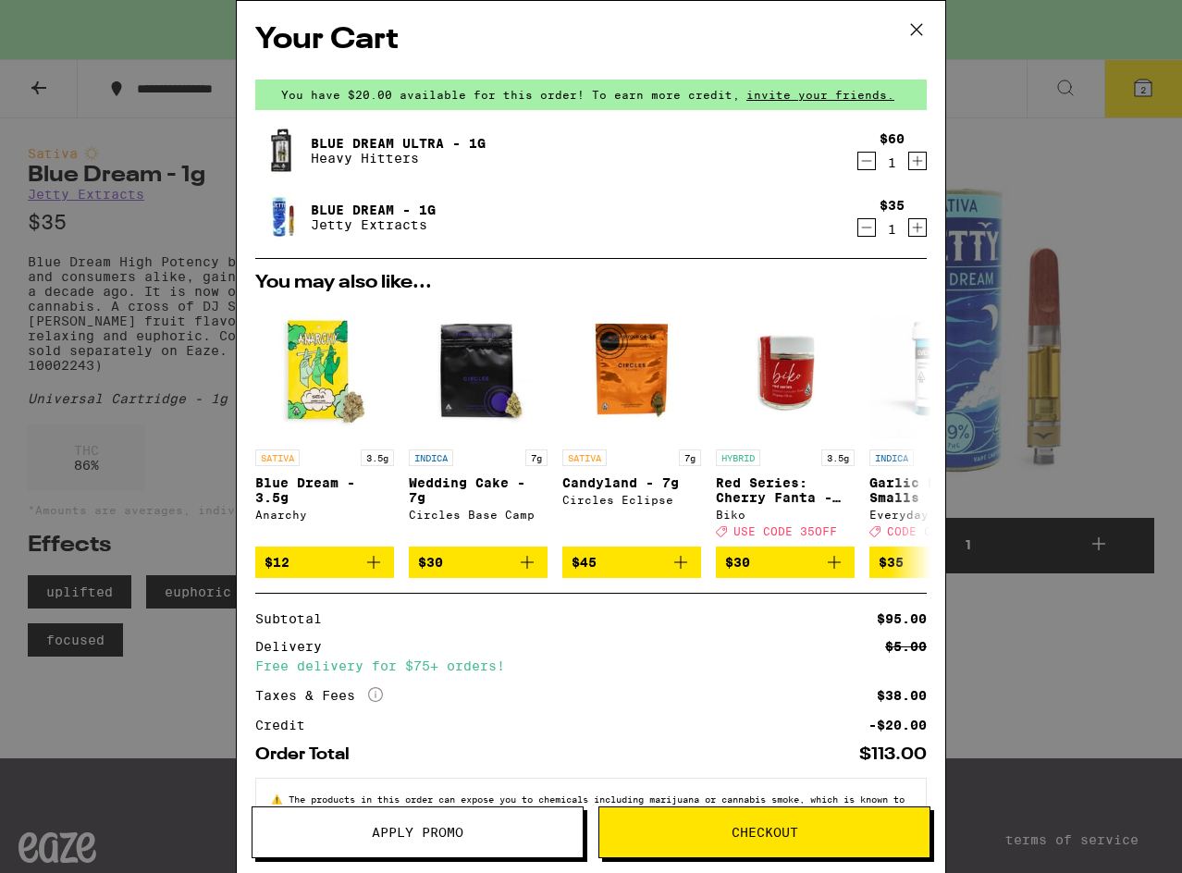
click at [879, 161] on div "1" at bounding box center [891, 162] width 25 height 15
click at [858, 161] on icon "Decrement" at bounding box center [866, 161] width 17 height 22
click at [921, 32] on icon at bounding box center [917, 30] width 28 height 28
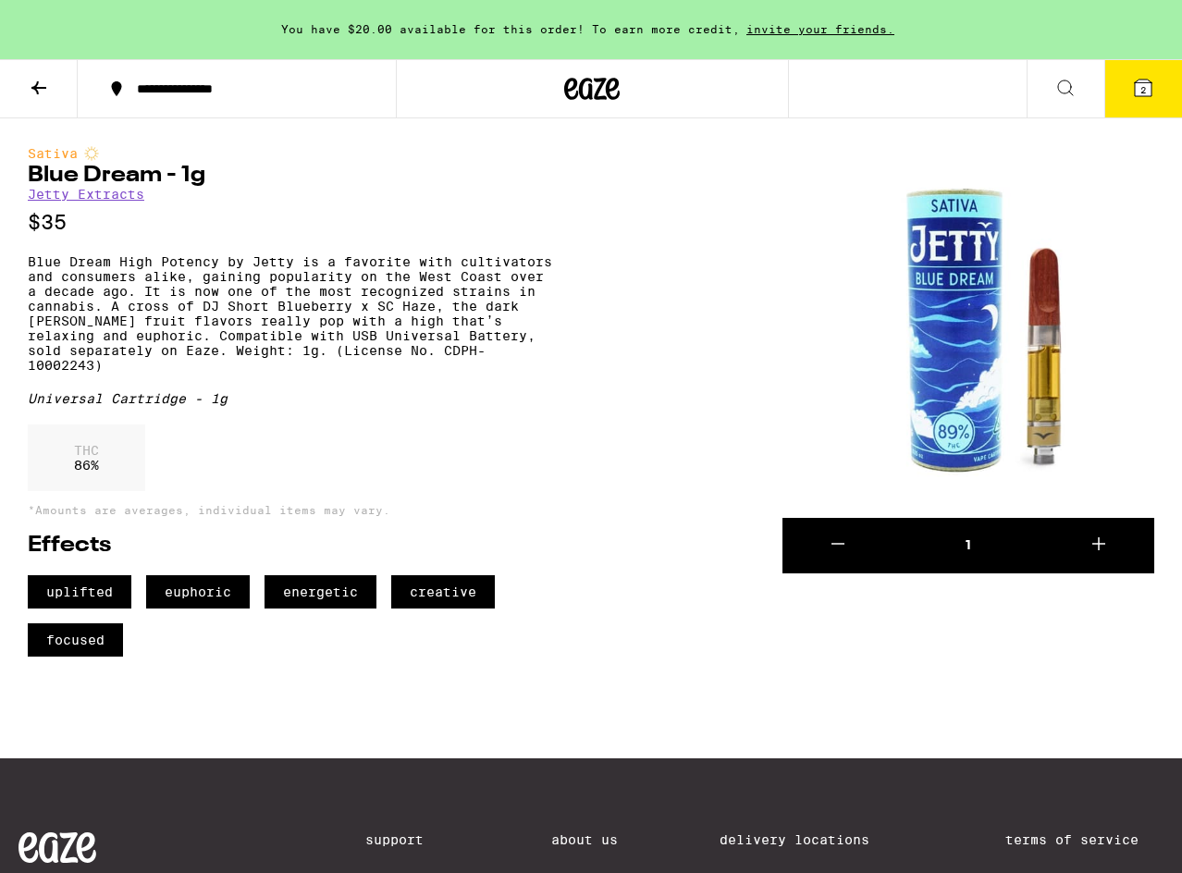
click at [1134, 81] on icon at bounding box center [1143, 88] width 22 height 22
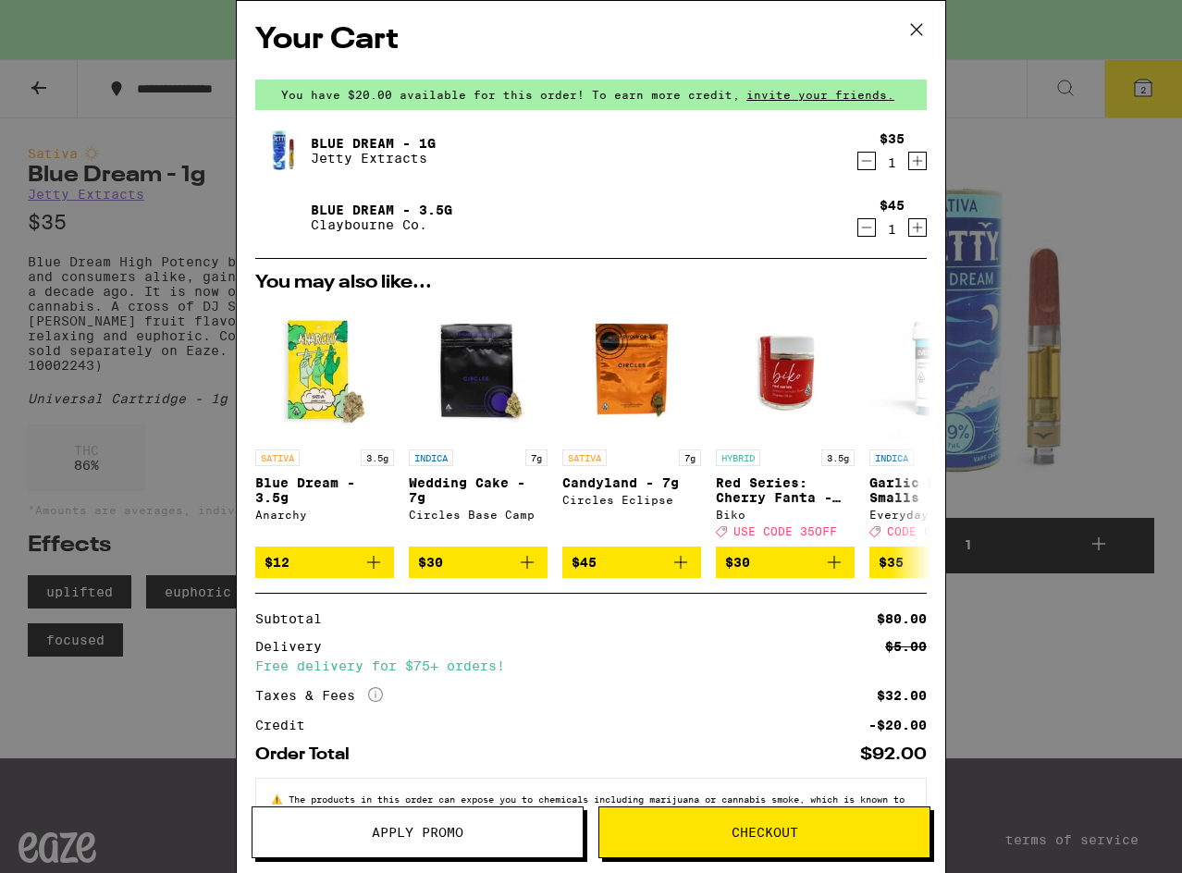
click at [919, 17] on icon at bounding box center [917, 30] width 28 height 28
